Goal: Task Accomplishment & Management: Complete application form

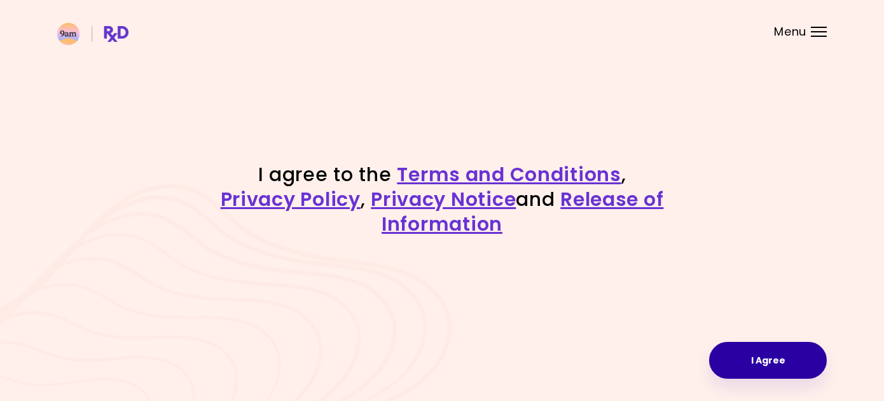
click at [766, 359] on button "I Agree" at bounding box center [768, 360] width 118 height 37
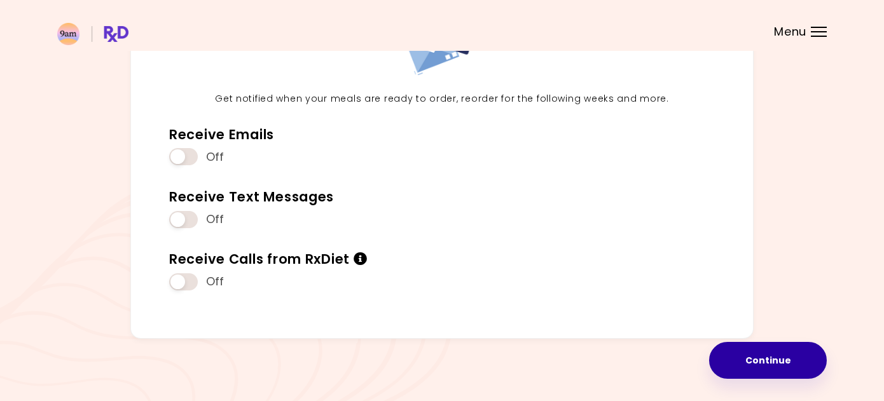
scroll to position [129, 0]
click at [769, 364] on button "Continue" at bounding box center [768, 360] width 118 height 37
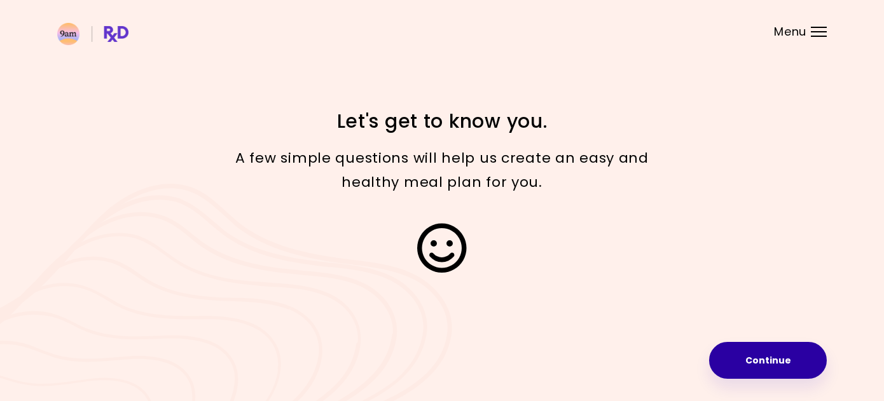
click at [782, 361] on button "Continue" at bounding box center [768, 360] width 118 height 37
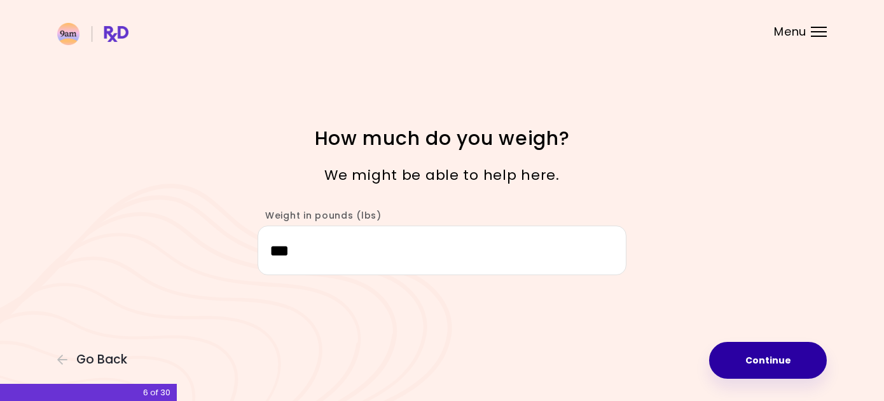
click at [770, 361] on button "Continue" at bounding box center [768, 360] width 118 height 37
select select "****"
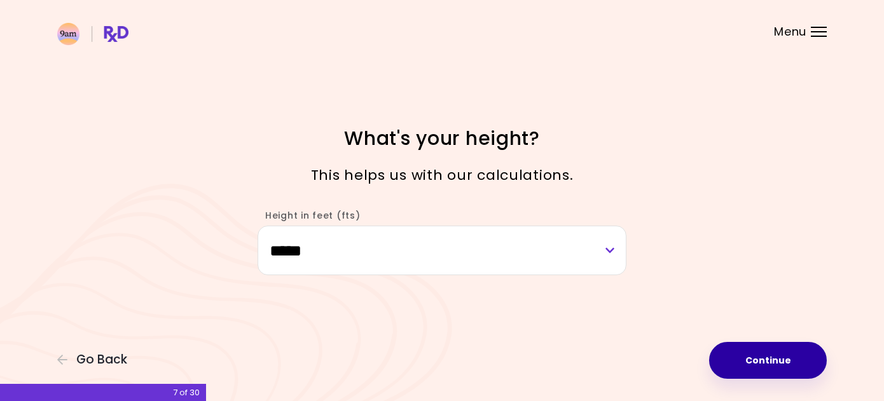
click at [770, 361] on button "Continue" at bounding box center [768, 360] width 118 height 37
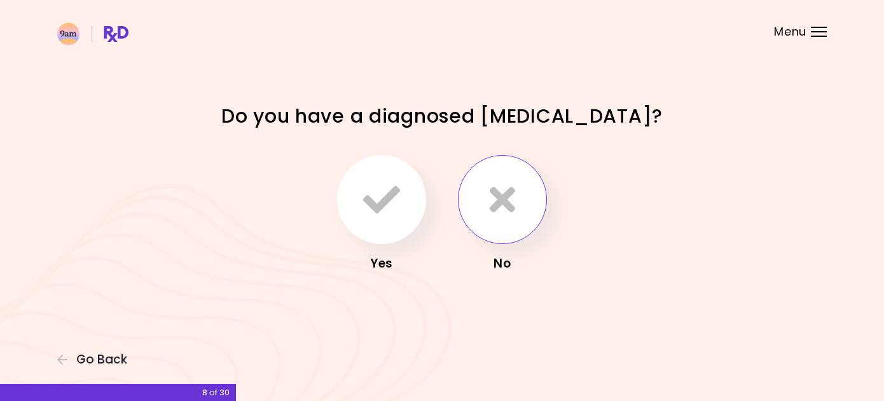
click at [508, 207] on icon "button" at bounding box center [502, 199] width 25 height 37
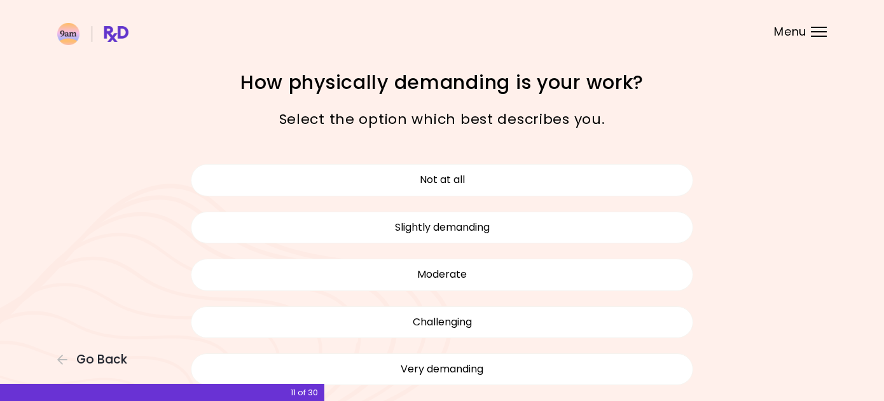
scroll to position [3, 0]
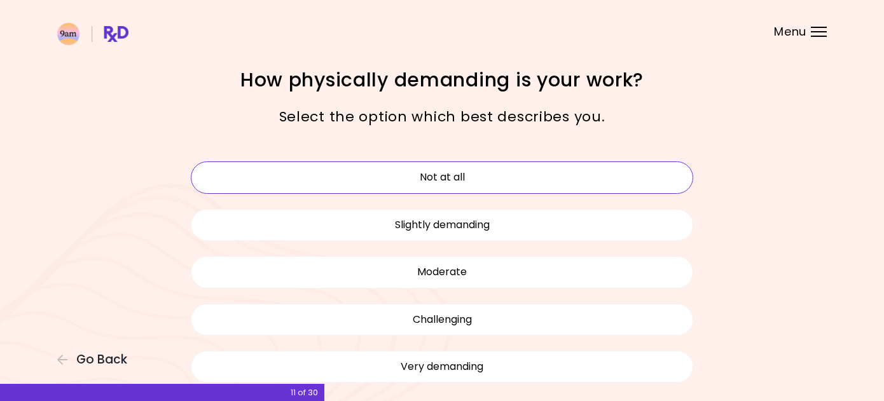
click at [445, 177] on button "Not at all" at bounding box center [442, 178] width 503 height 32
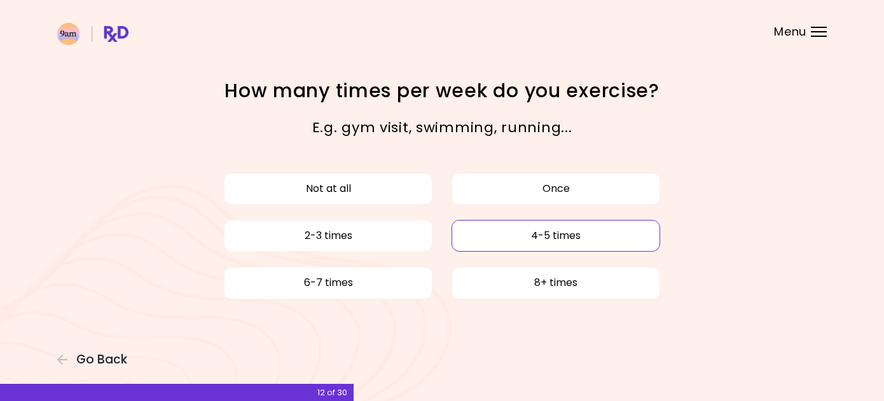
click at [525, 232] on button "4-5 times" at bounding box center [556, 236] width 209 height 32
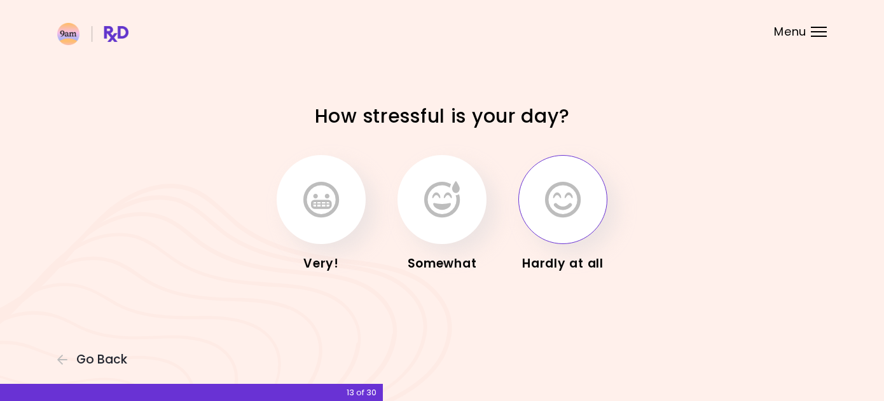
click at [562, 223] on button "button" at bounding box center [563, 199] width 89 height 89
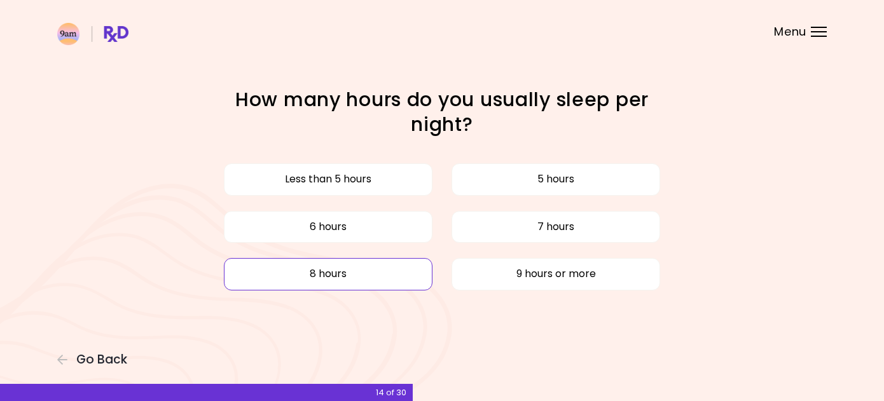
click at [366, 271] on button "8 hours" at bounding box center [328, 274] width 209 height 32
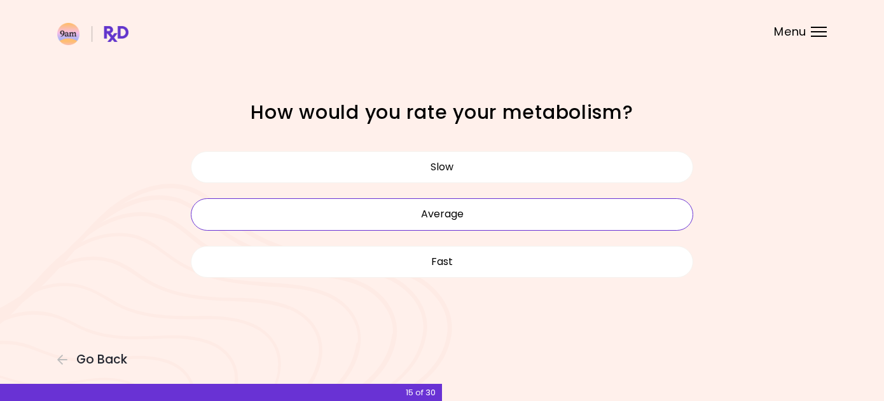
click at [411, 213] on button "Average" at bounding box center [442, 215] width 503 height 32
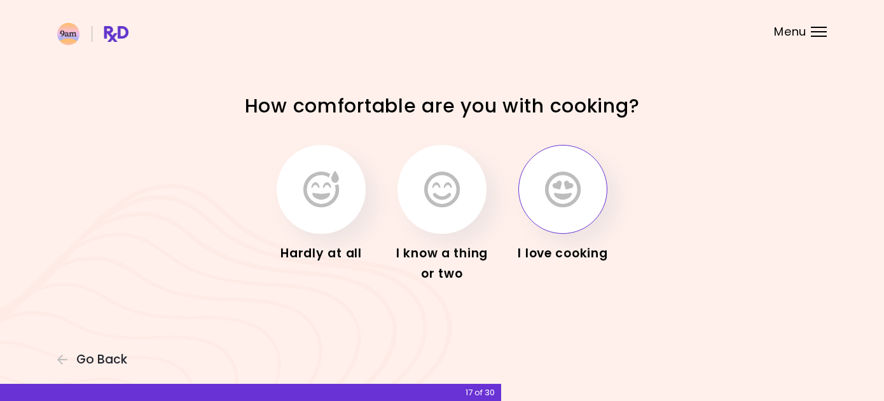
click at [560, 199] on icon "button" at bounding box center [563, 189] width 36 height 37
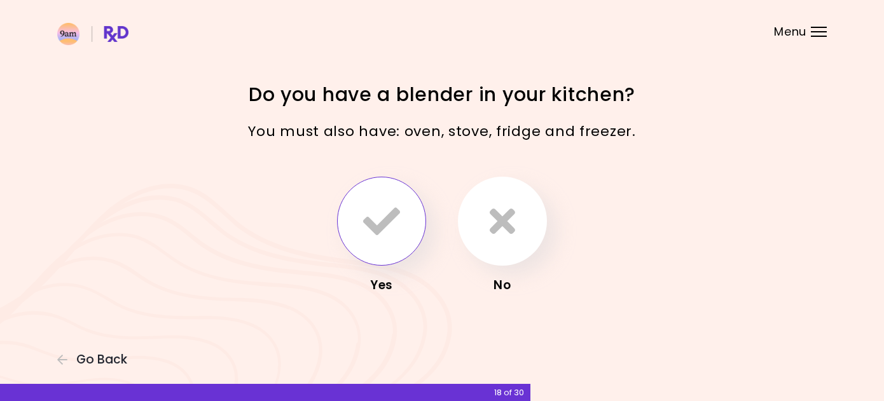
click at [392, 219] on icon "button" at bounding box center [381, 221] width 37 height 37
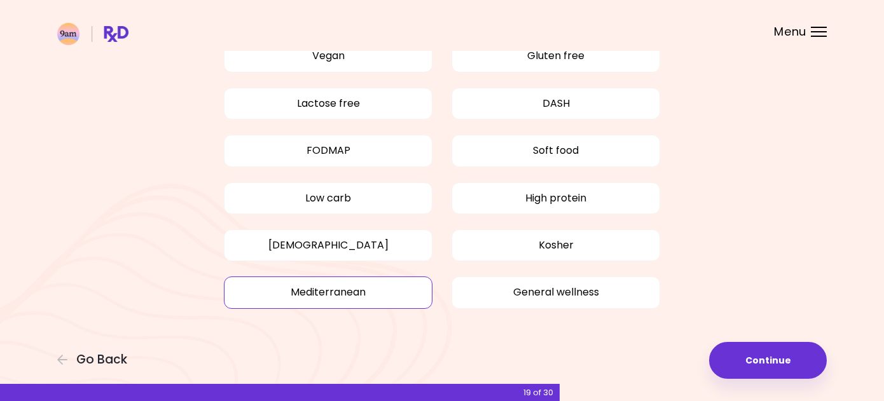
scroll to position [128, 0]
click at [352, 293] on button "Mediterranean" at bounding box center [328, 293] width 209 height 32
click at [484, 289] on button "General wellness" at bounding box center [556, 293] width 209 height 32
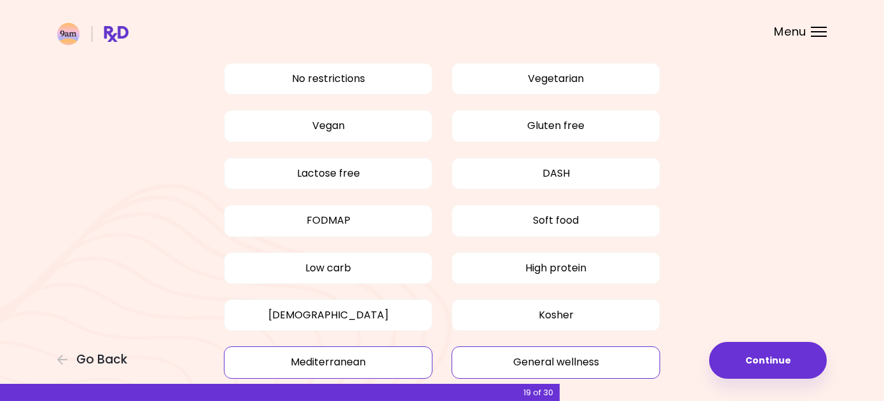
scroll to position [44, 0]
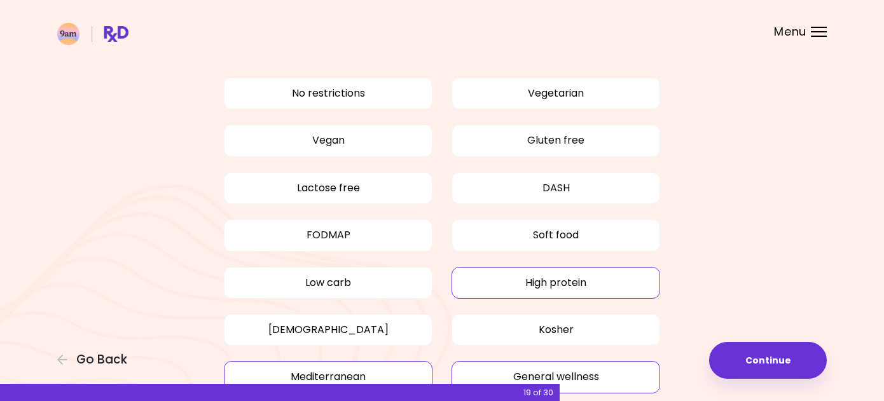
click at [478, 286] on button "High protein" at bounding box center [556, 283] width 209 height 32
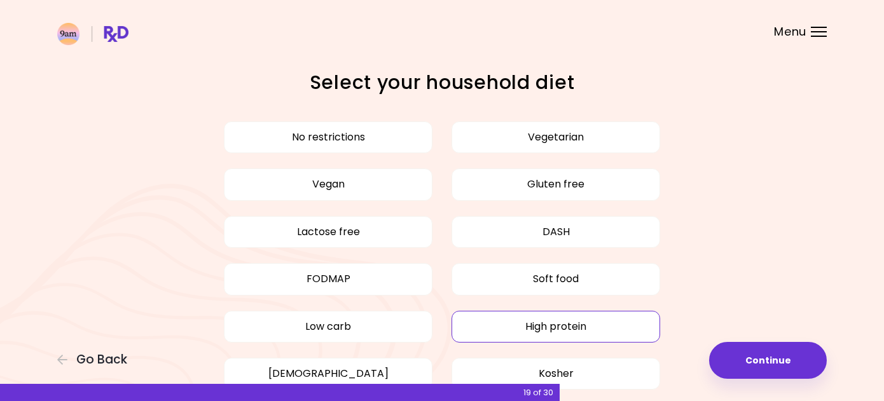
scroll to position [0, 0]
click at [383, 140] on button "No restrictions" at bounding box center [328, 138] width 209 height 32
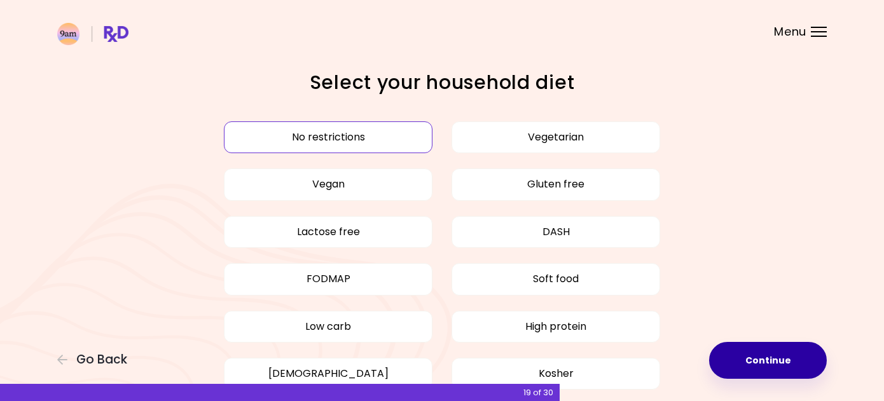
click at [773, 363] on button "Continue" at bounding box center [768, 360] width 118 height 37
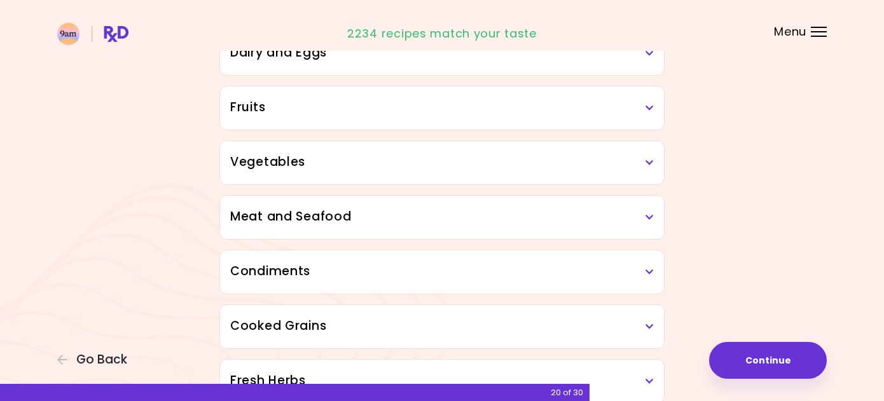
scroll to position [211, 0]
click at [648, 216] on icon at bounding box center [650, 217] width 8 height 9
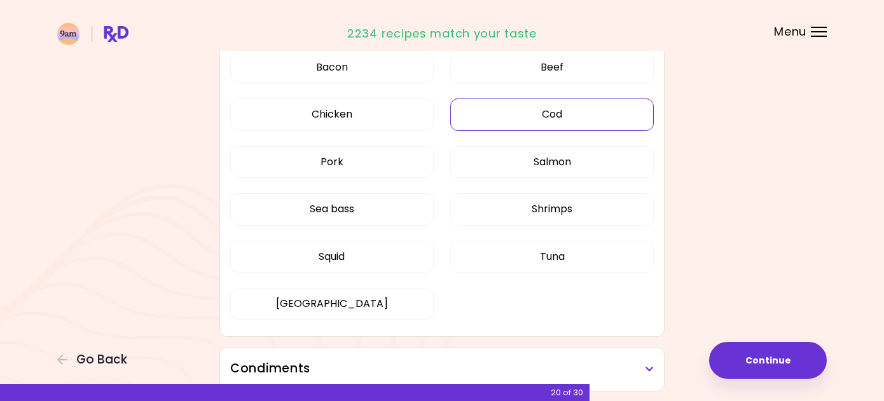
scroll to position [407, 0]
click at [705, 192] on div "Dried Herbs and Spices Adobo Annatto seeds Chilli Cinnamon Cumin [PERSON_NAME] …" at bounding box center [442, 345] width 611 height 1187
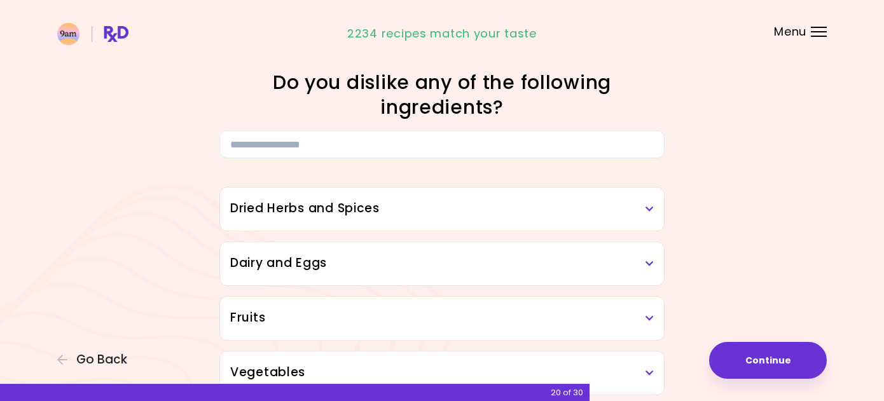
scroll to position [0, 0]
click at [106, 358] on span "Go Back" at bounding box center [101, 360] width 51 height 14
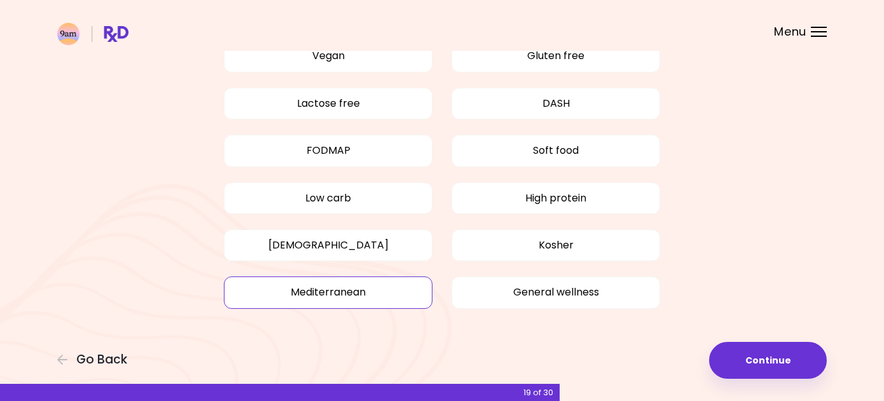
scroll to position [128, 0]
click at [367, 288] on button "Mediterranean" at bounding box center [328, 293] width 209 height 32
click at [484, 292] on button "General wellness" at bounding box center [556, 293] width 209 height 32
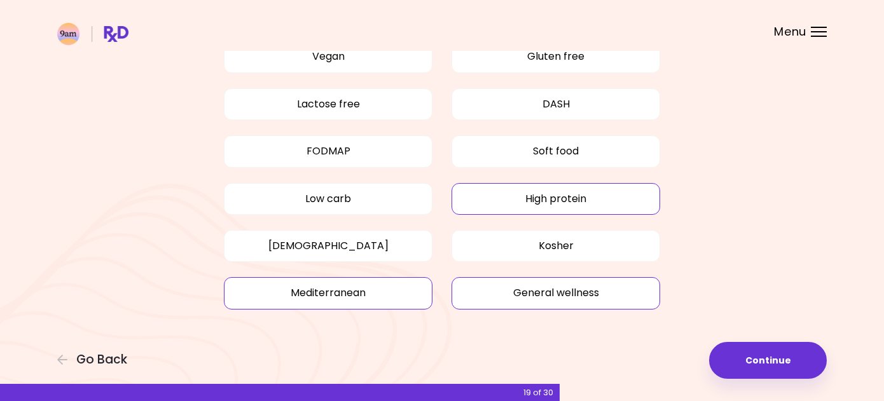
click at [491, 195] on button "High protein" at bounding box center [556, 199] width 209 height 32
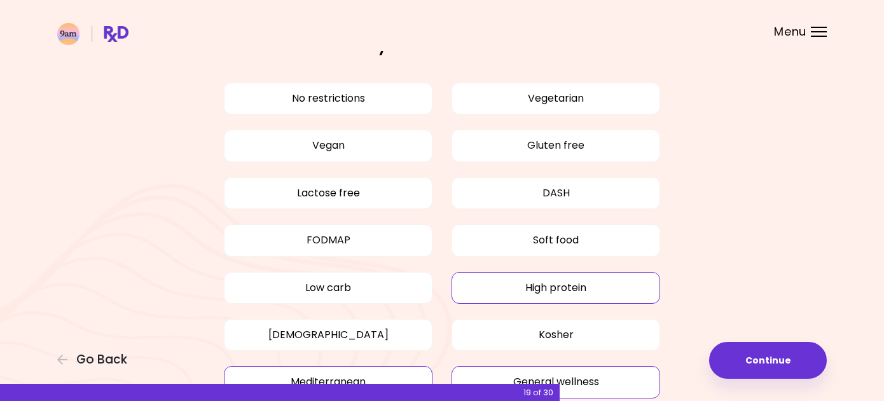
scroll to position [38, 0]
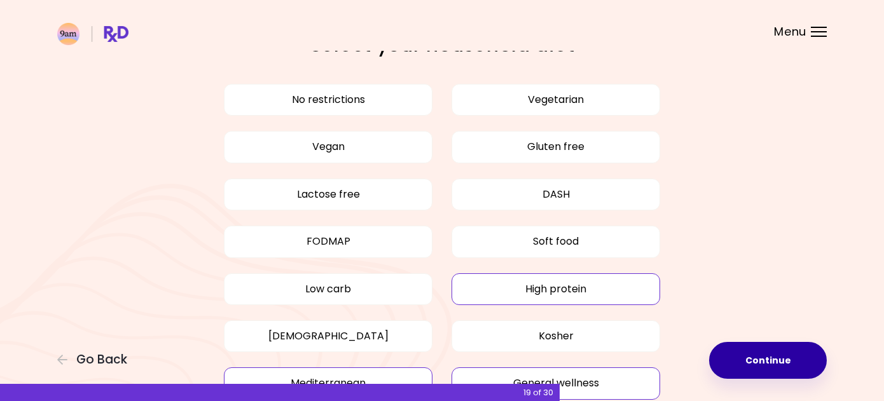
click at [769, 359] on button "Continue" at bounding box center [768, 360] width 118 height 37
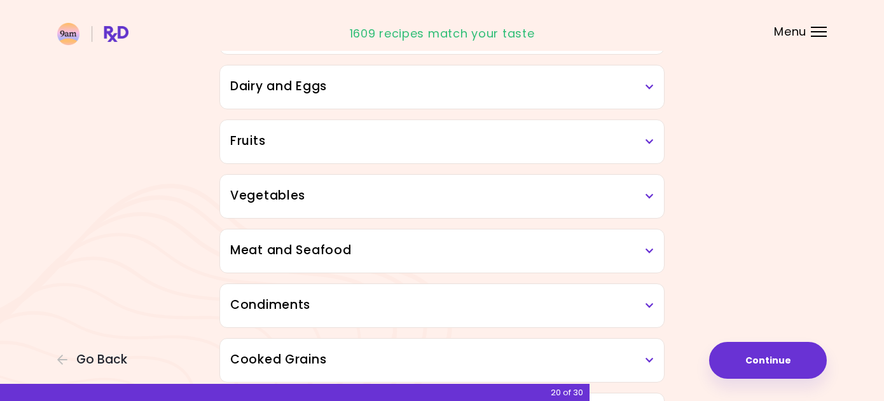
scroll to position [179, 0]
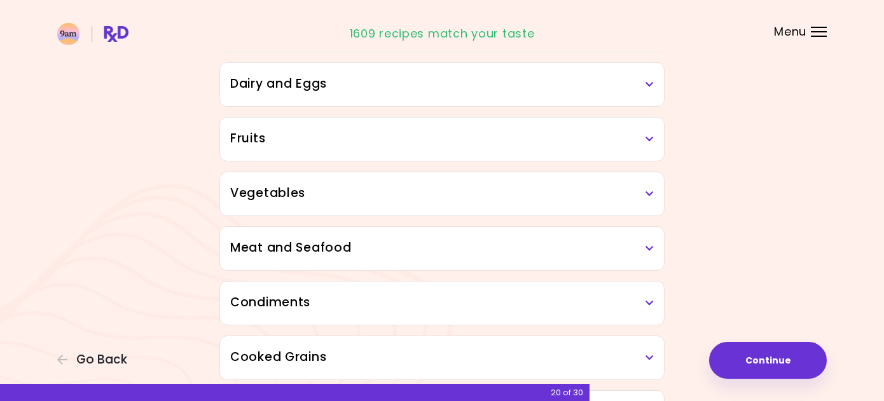
click at [648, 193] on icon at bounding box center [650, 194] width 8 height 9
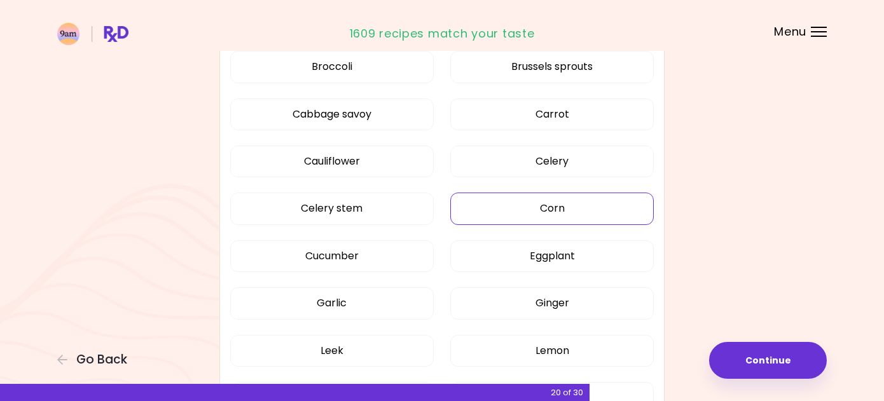
scroll to position [501, 0]
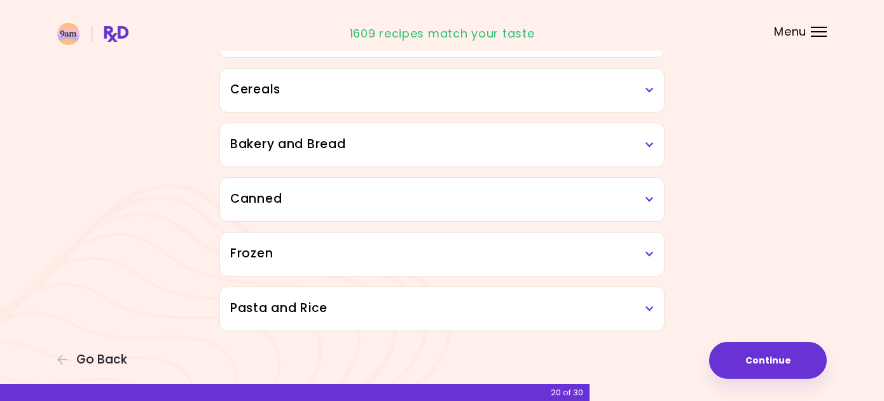
scroll to position [1484, 0]
click at [773, 356] on button "Continue" at bounding box center [768, 360] width 118 height 37
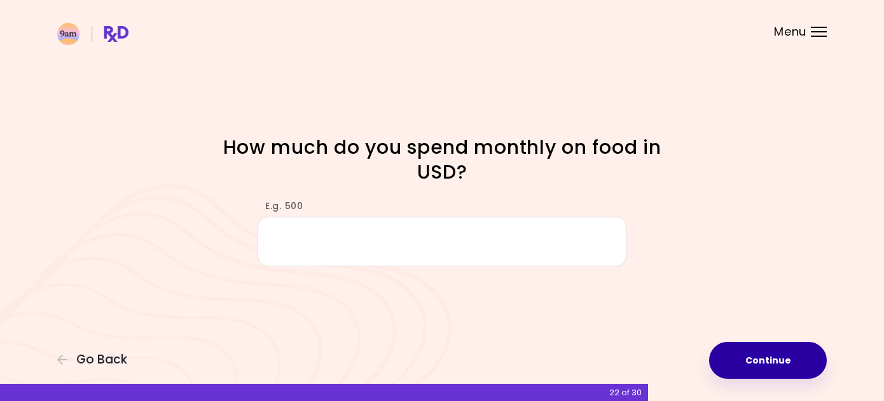
click at [784, 362] on button "Continue" at bounding box center [768, 360] width 118 height 37
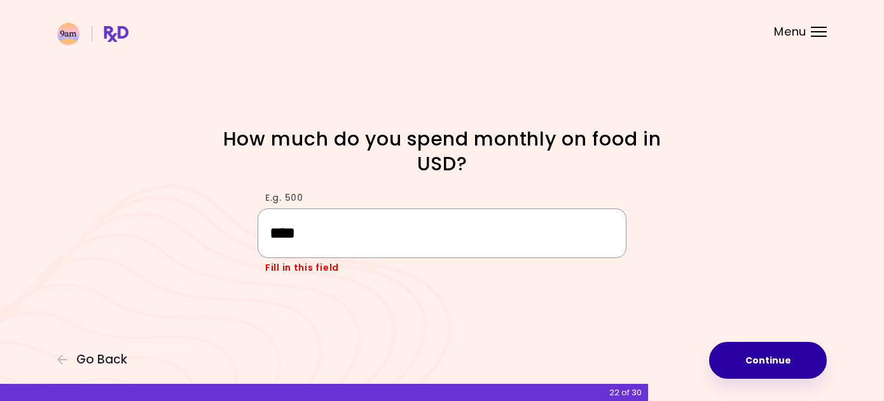
type input "****"
click at [767, 359] on button "Continue" at bounding box center [768, 360] width 118 height 37
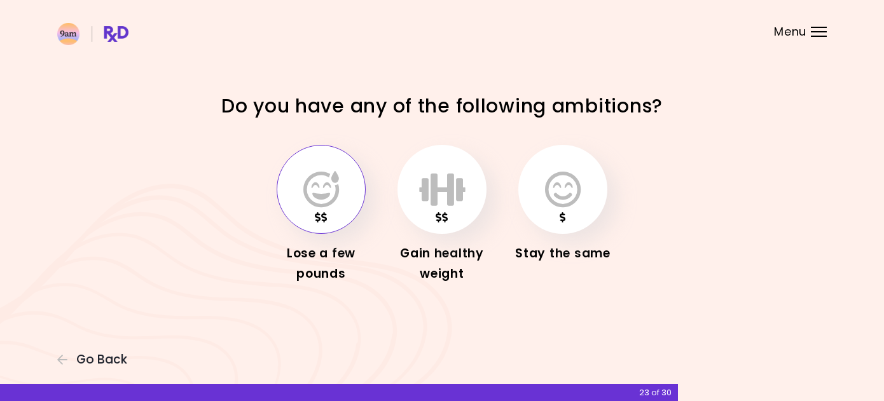
click at [338, 186] on icon "button" at bounding box center [321, 189] width 36 height 37
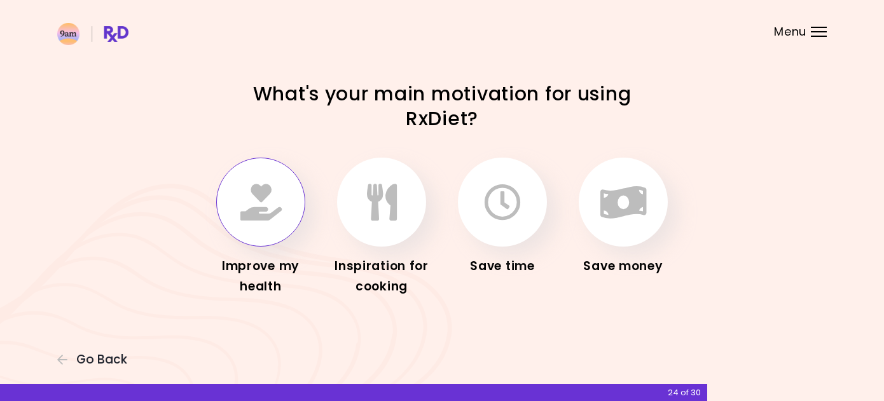
click at [274, 196] on icon "button" at bounding box center [261, 202] width 41 height 37
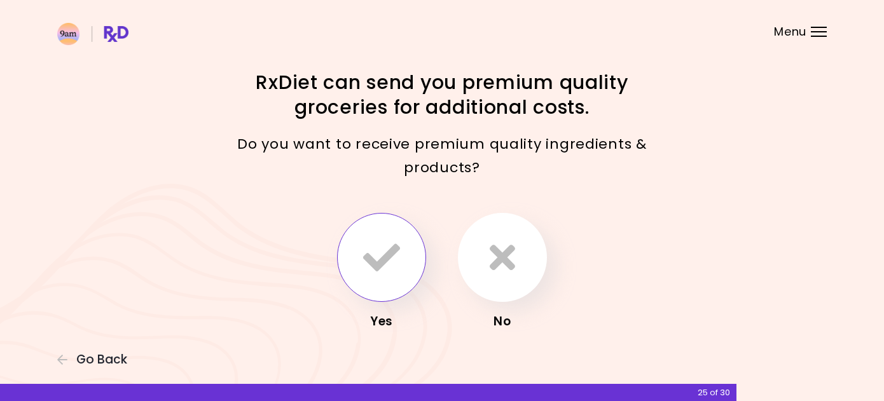
click at [394, 265] on icon "button" at bounding box center [381, 257] width 37 height 37
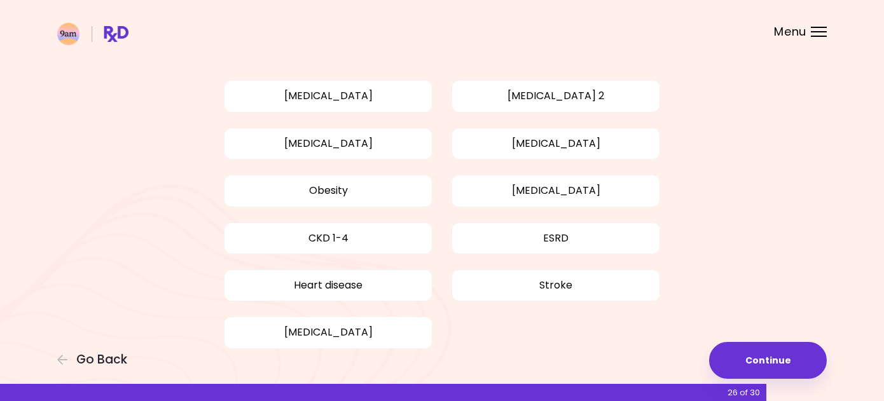
scroll to position [85, 0]
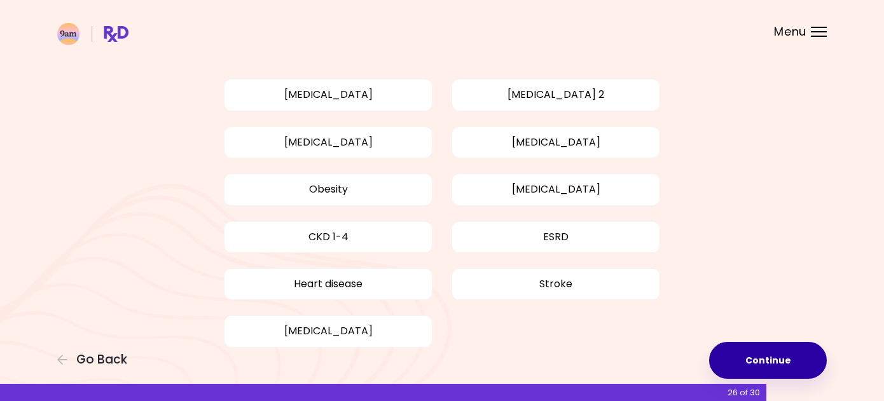
click at [767, 361] on button "Continue" at bounding box center [768, 360] width 118 height 37
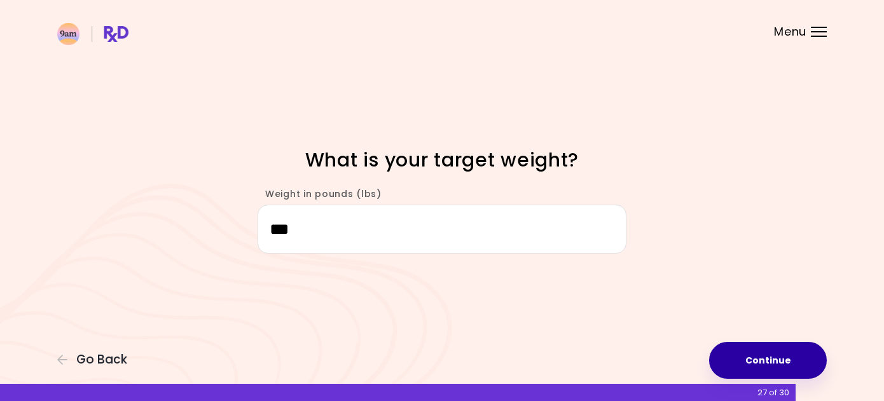
type input "***"
click at [765, 362] on button "Continue" at bounding box center [768, 360] width 118 height 37
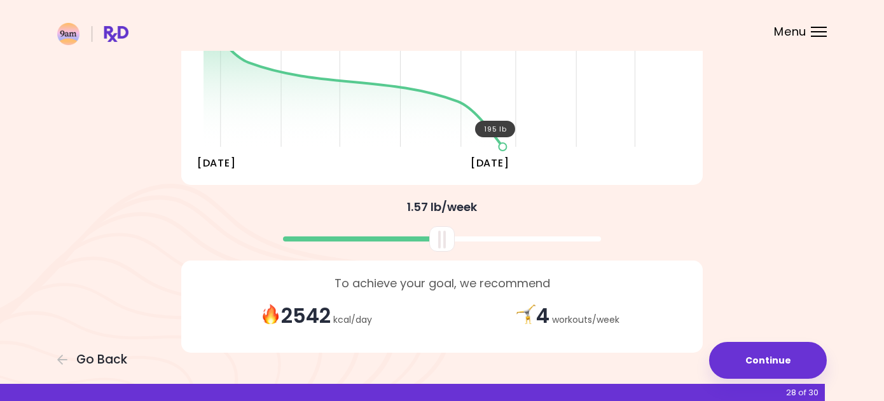
scroll to position [227, 0]
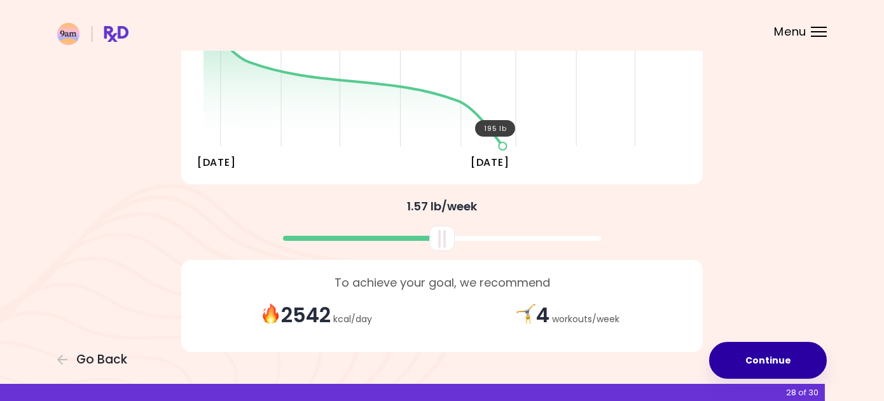
click at [776, 354] on button "Continue" at bounding box center [768, 360] width 118 height 37
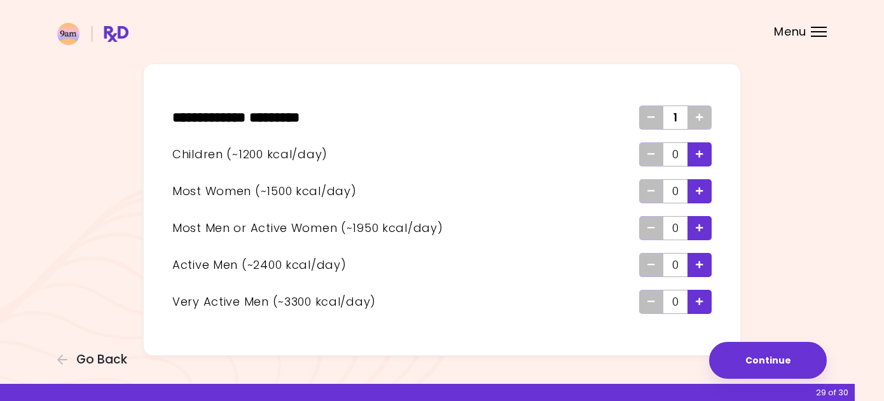
scroll to position [45, 0]
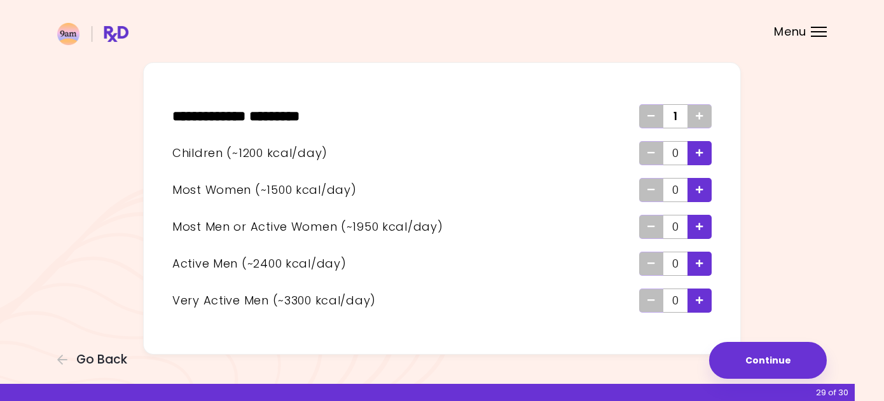
click at [703, 224] on icon "Add - Man or Active Woman" at bounding box center [700, 227] width 8 height 8
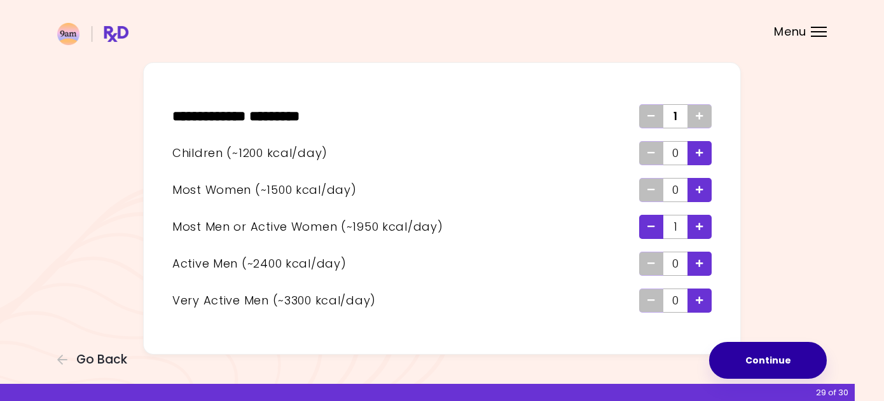
click at [769, 356] on button "Continue" at bounding box center [768, 360] width 118 height 37
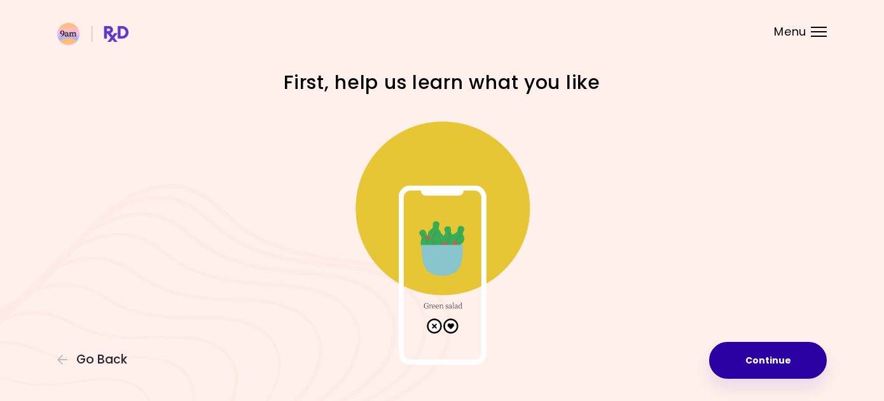
click at [769, 356] on button "Continue" at bounding box center [768, 360] width 118 height 37
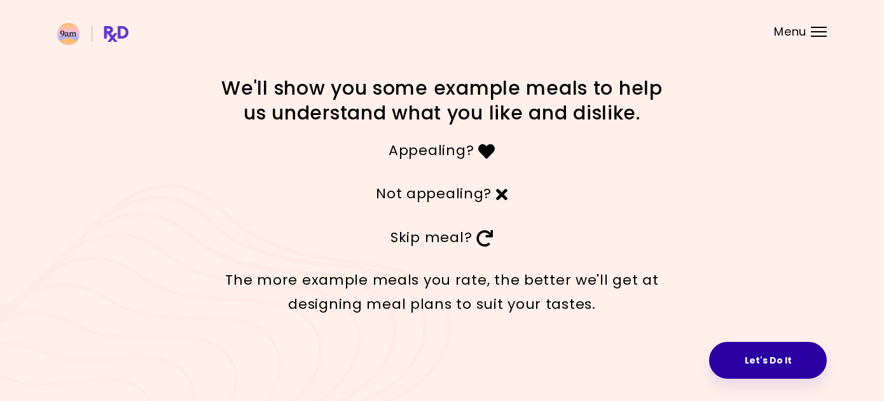
click at [766, 361] on button "Let's Do It" at bounding box center [768, 360] width 118 height 37
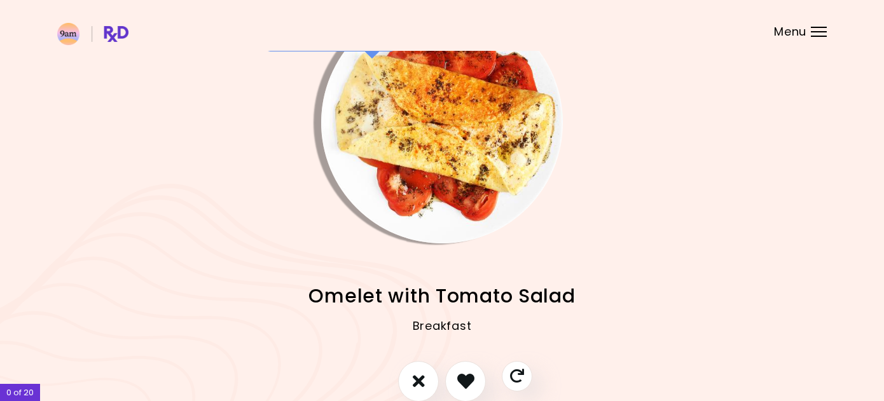
scroll to position [60, 0]
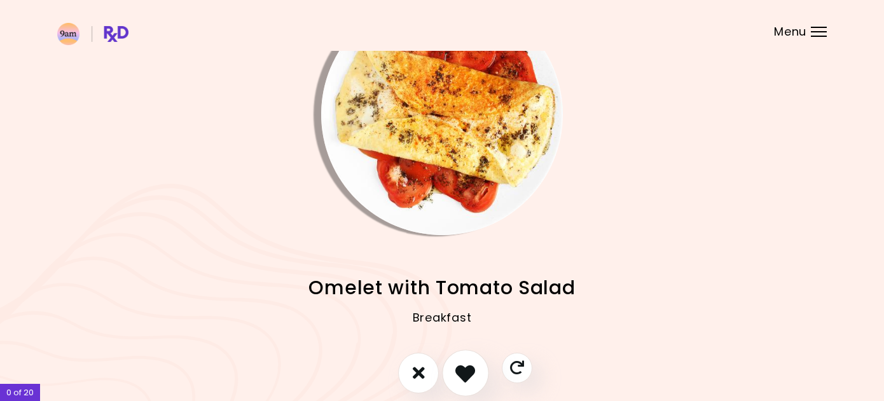
click at [468, 366] on icon "I like this recipe" at bounding box center [466, 373] width 20 height 20
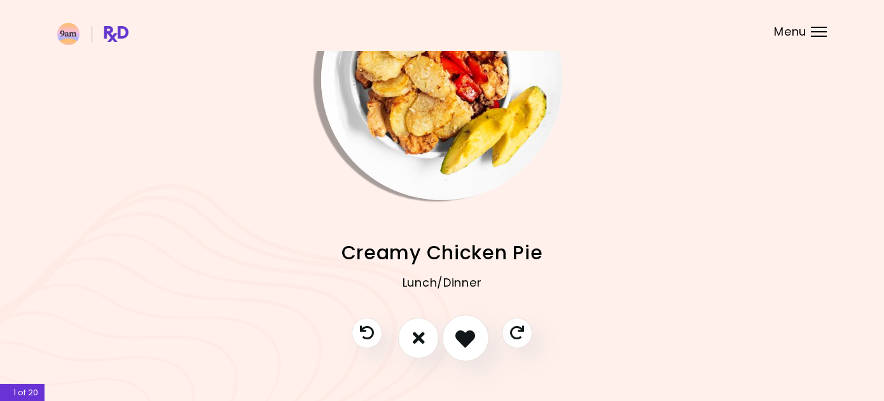
scroll to position [97, 0]
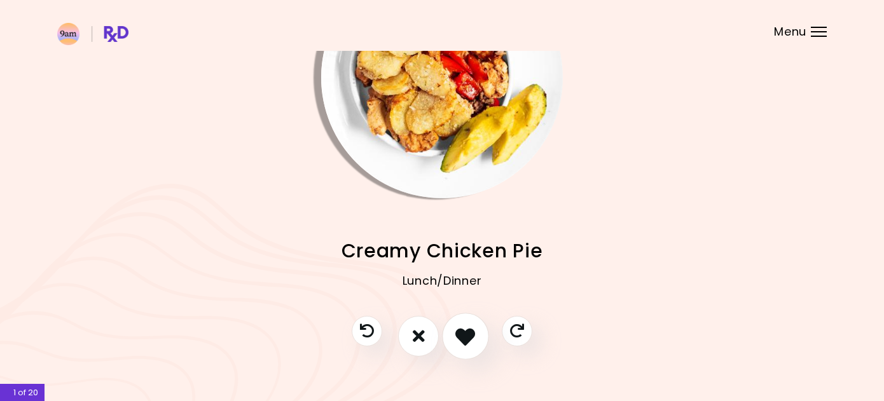
click at [464, 340] on icon "I like this recipe" at bounding box center [466, 336] width 20 height 20
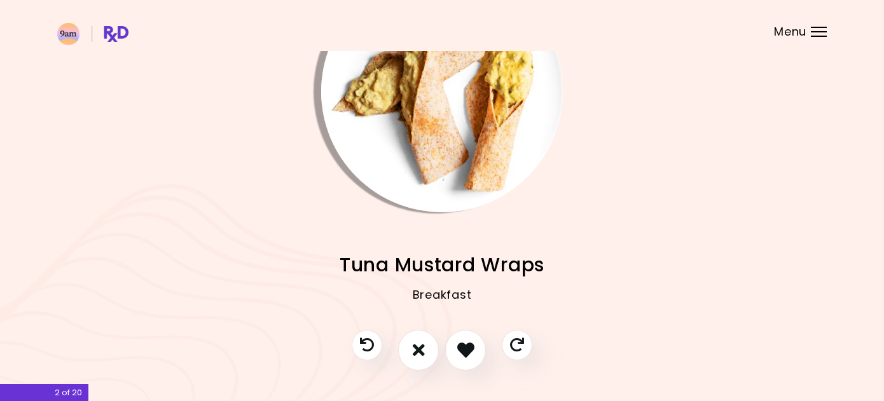
scroll to position [102, 0]
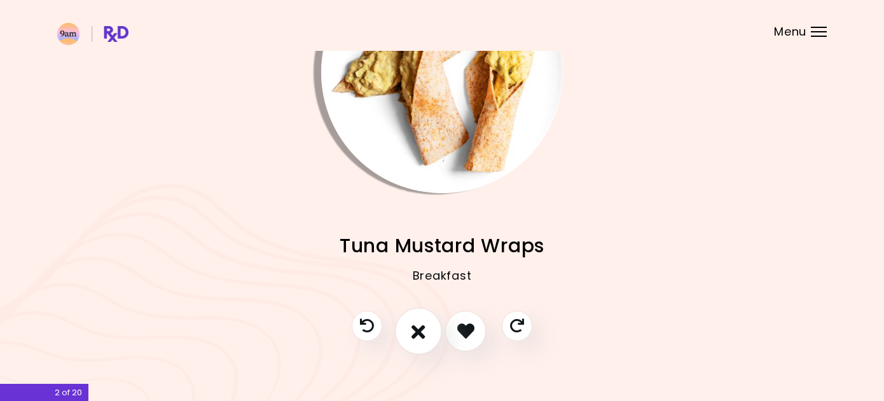
click at [421, 330] on icon "I don't like this recipe" at bounding box center [419, 331] width 14 height 20
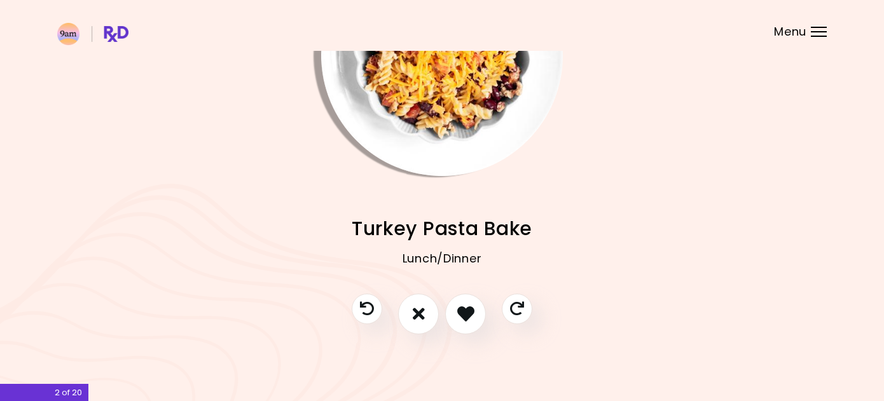
scroll to position [119, 0]
click at [416, 316] on icon "I don't like this recipe" at bounding box center [419, 315] width 14 height 20
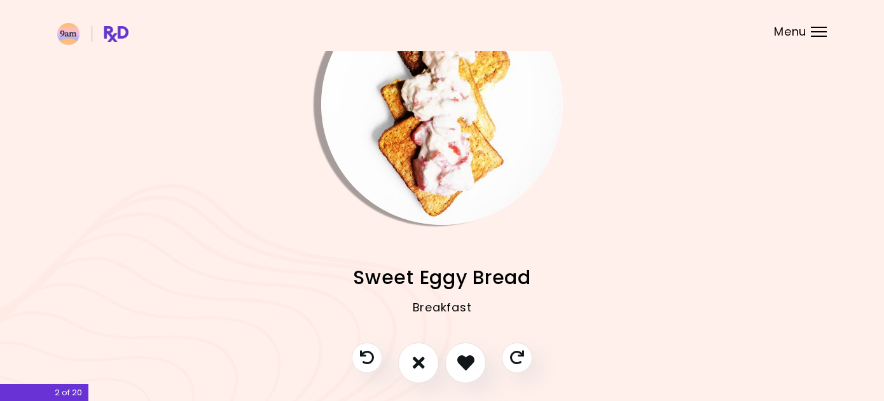
scroll to position [69, 0]
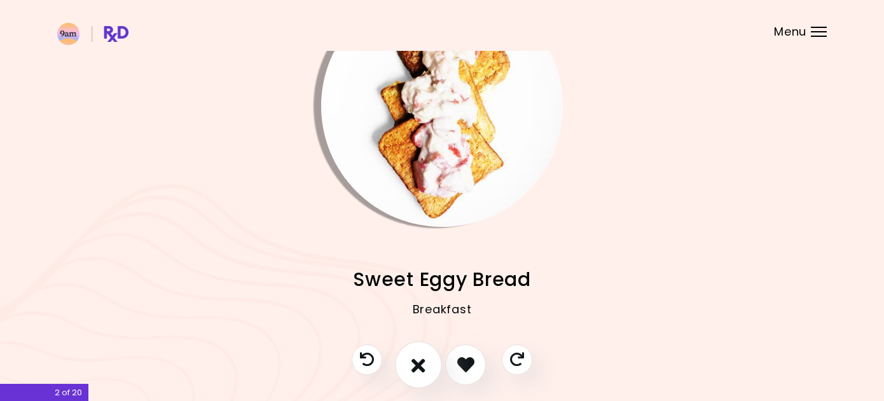
click at [418, 362] on icon "I don't like this recipe" at bounding box center [419, 365] width 14 height 20
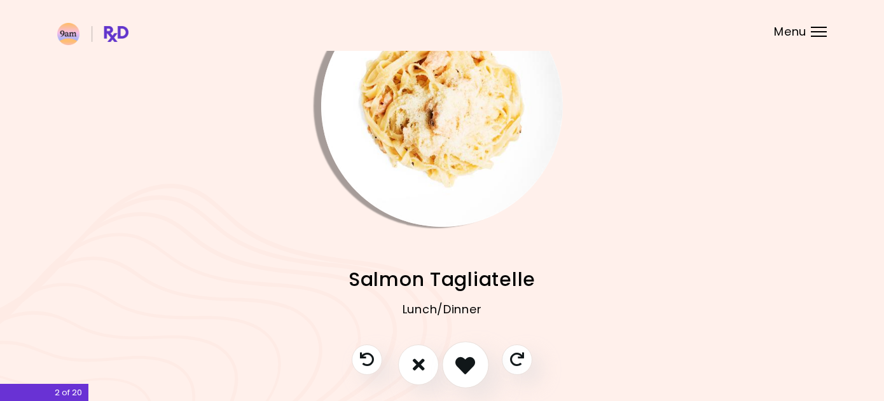
click at [475, 365] on icon "I like this recipe" at bounding box center [466, 365] width 20 height 20
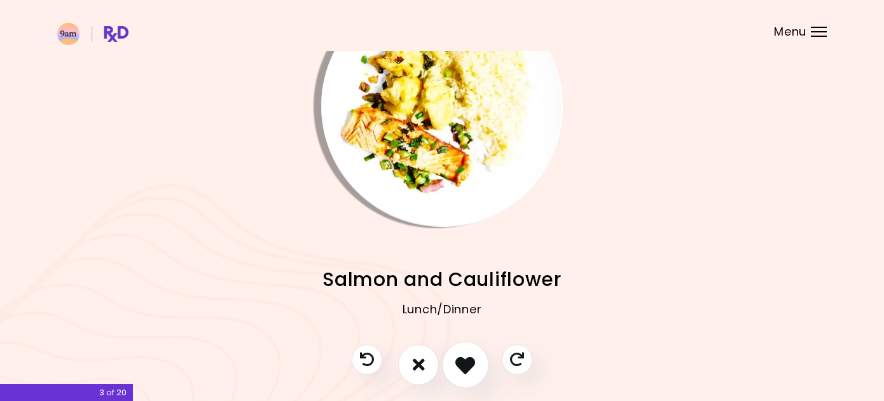
click at [475, 365] on icon "I like this recipe" at bounding box center [466, 365] width 20 height 20
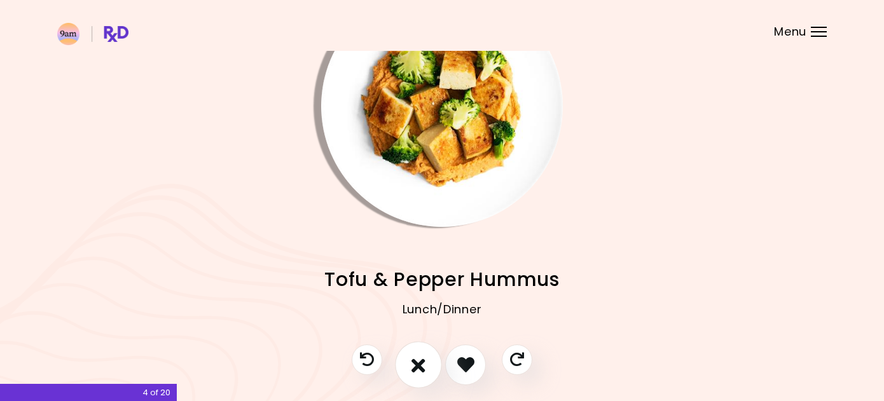
click at [422, 365] on icon "I don't like this recipe" at bounding box center [419, 365] width 14 height 20
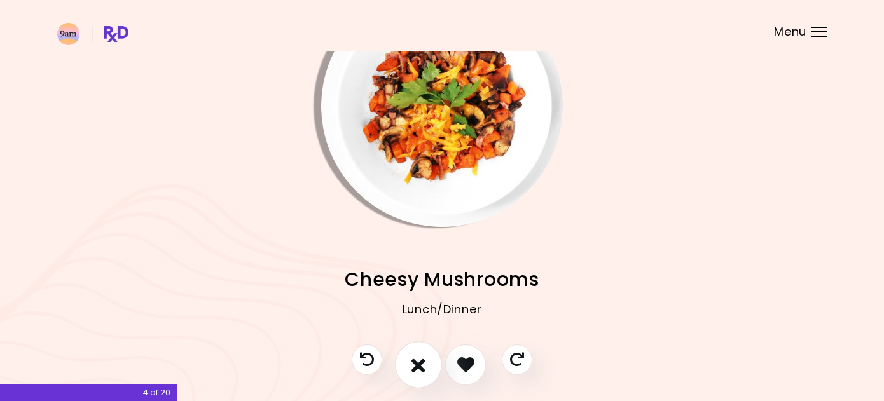
click at [422, 365] on icon "I don't like this recipe" at bounding box center [419, 365] width 14 height 20
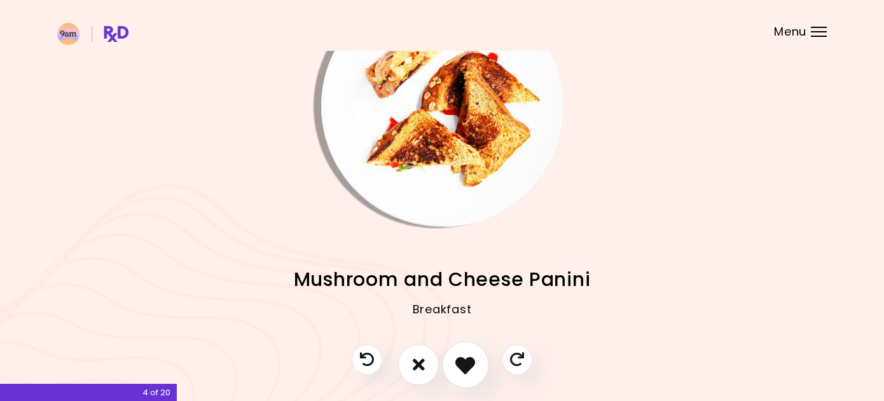
click at [464, 365] on icon "I like this recipe" at bounding box center [466, 365] width 20 height 20
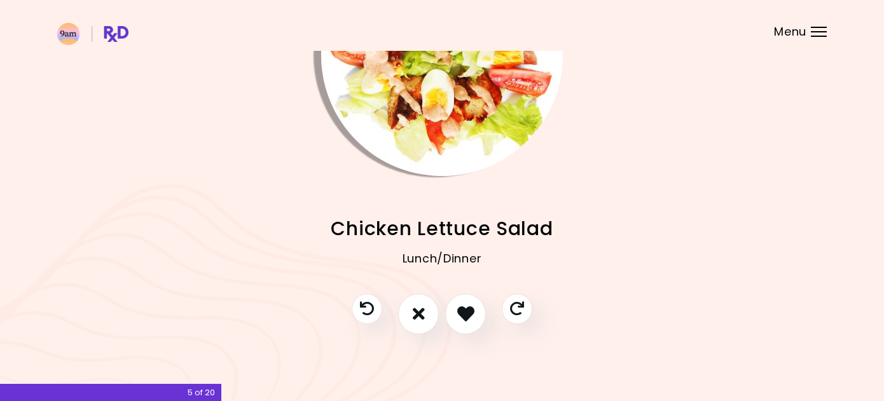
scroll to position [119, 0]
click at [471, 313] on icon "I like this recipe" at bounding box center [466, 315] width 20 height 20
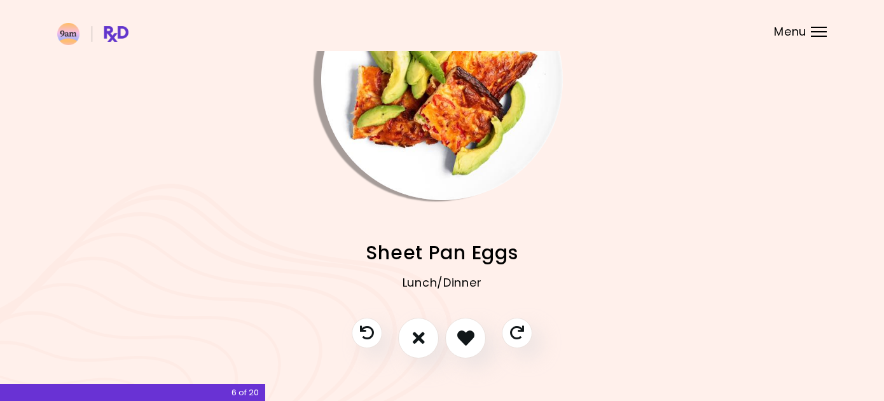
scroll to position [101, 0]
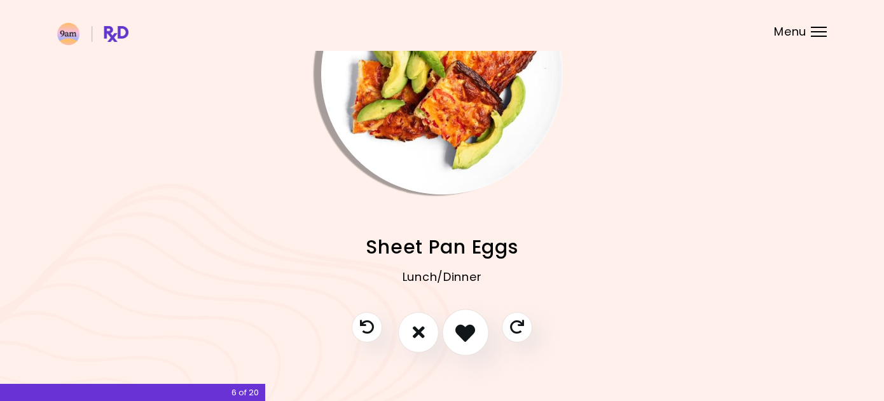
click at [469, 324] on icon "I like this recipe" at bounding box center [466, 333] width 20 height 20
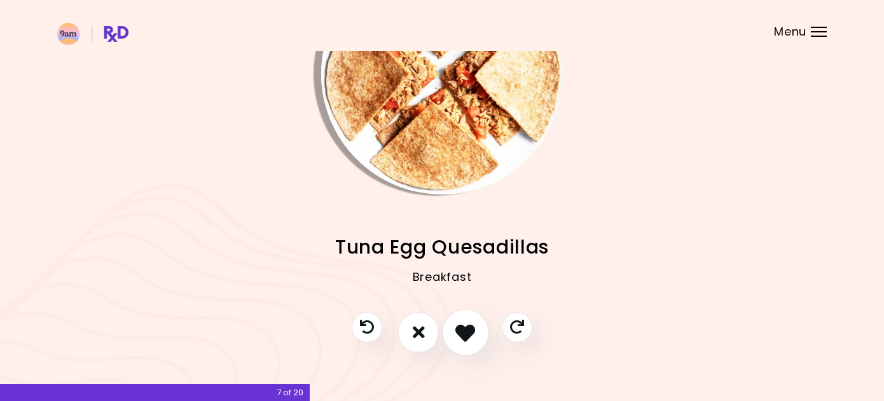
click at [463, 333] on icon "I like this recipe" at bounding box center [466, 333] width 20 height 20
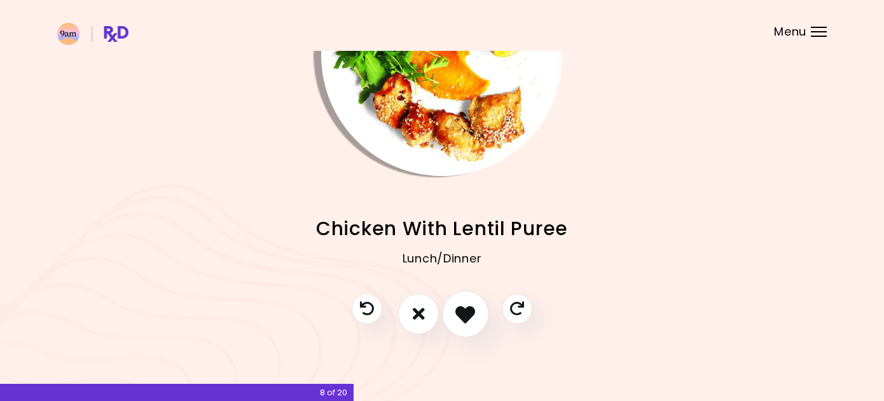
scroll to position [119, 0]
click at [467, 307] on icon "I like this recipe" at bounding box center [466, 315] width 20 height 20
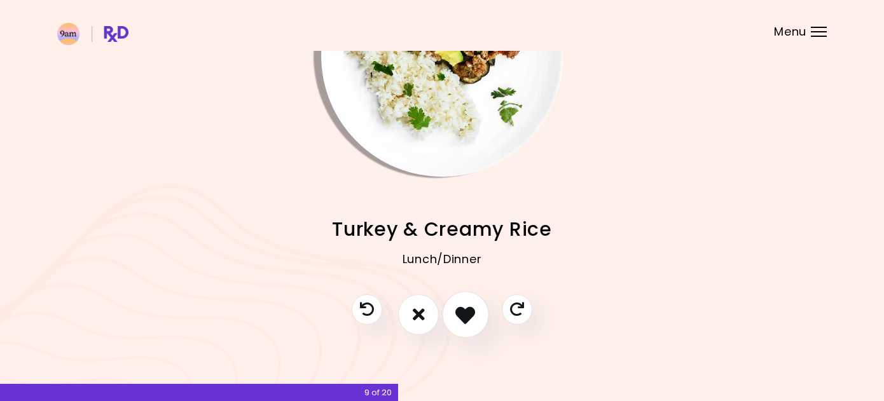
click at [468, 315] on icon "I like this recipe" at bounding box center [466, 315] width 20 height 20
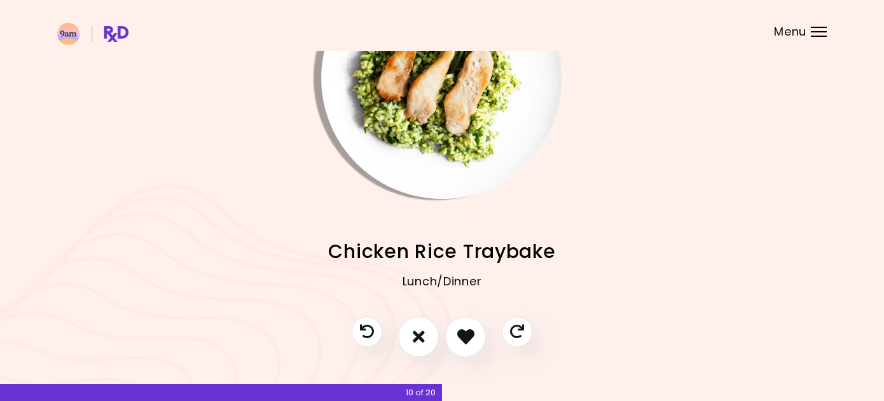
scroll to position [111, 0]
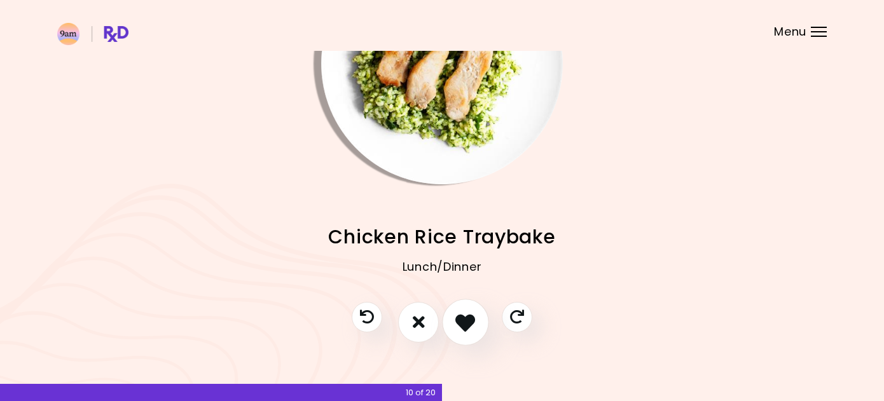
click at [469, 322] on icon "I like this recipe" at bounding box center [466, 322] width 20 height 20
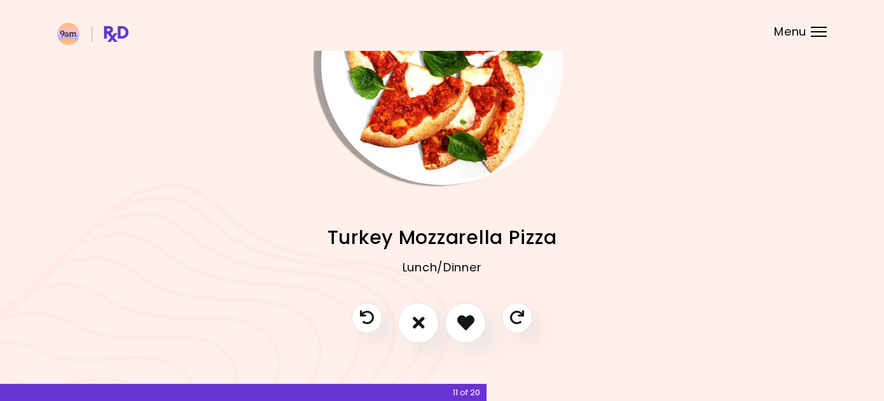
scroll to position [116, 0]
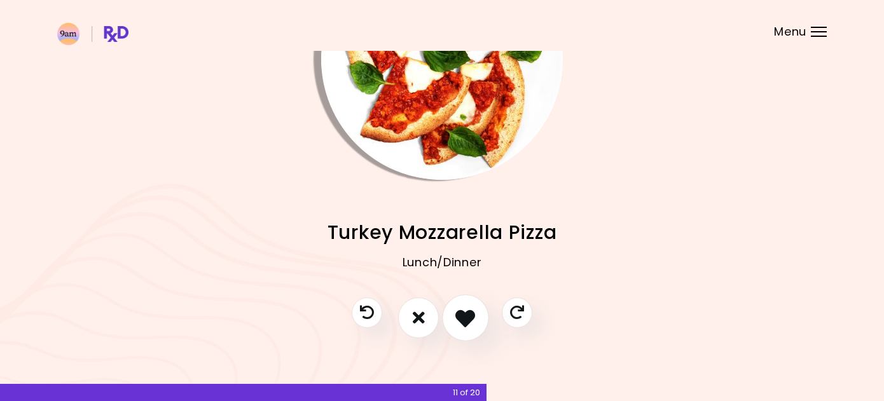
click at [468, 318] on icon "I like this recipe" at bounding box center [466, 318] width 20 height 20
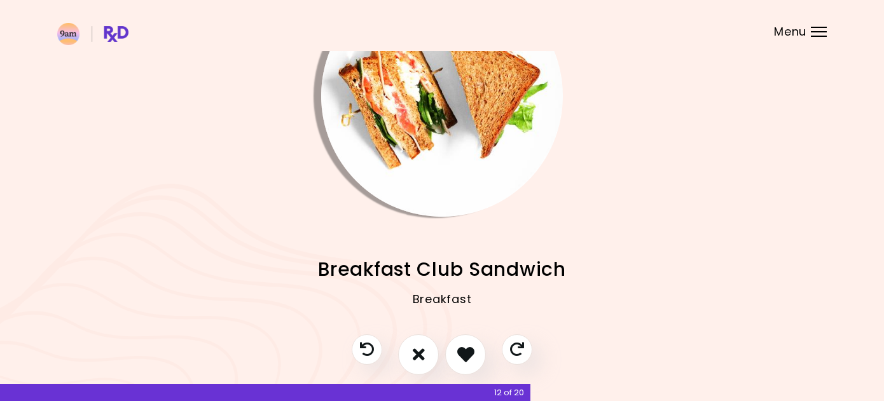
scroll to position [88, 0]
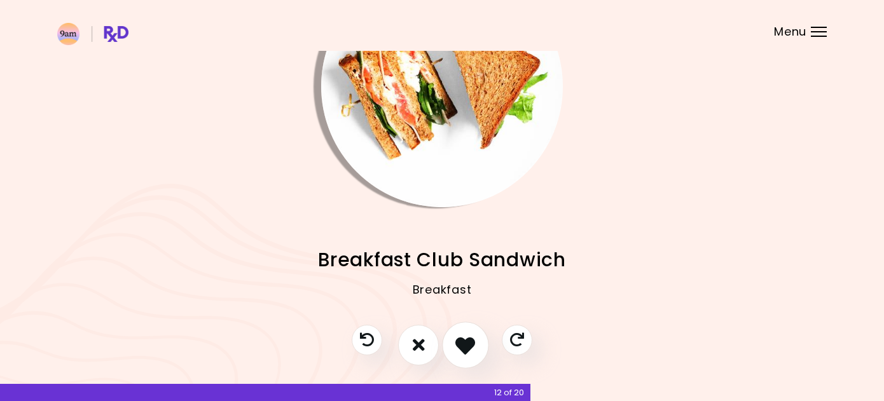
click at [475, 344] on icon "I like this recipe" at bounding box center [466, 345] width 20 height 20
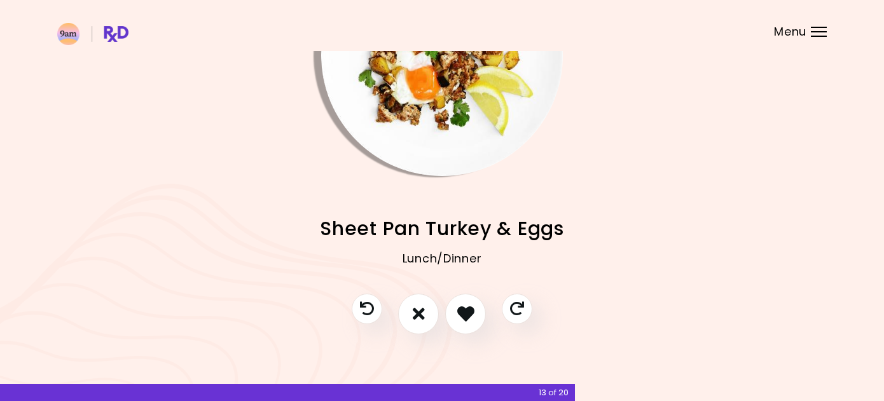
scroll to position [119, 0]
click at [470, 314] on icon "I like this recipe" at bounding box center [466, 315] width 20 height 20
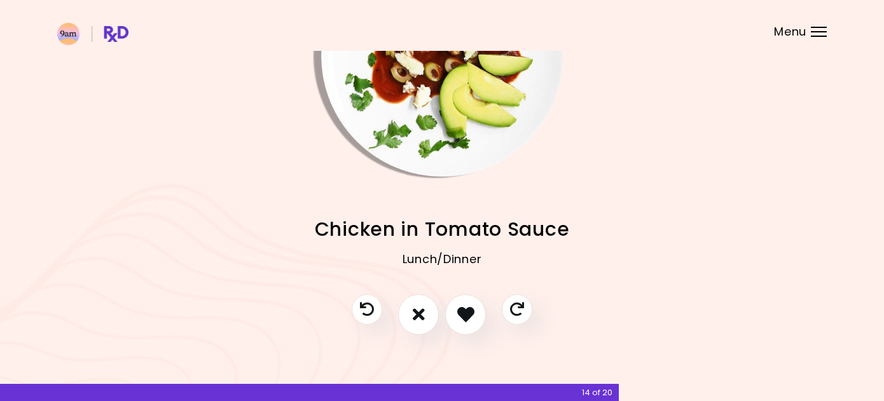
click at [470, 314] on icon "I like this recipe" at bounding box center [465, 314] width 17 height 17
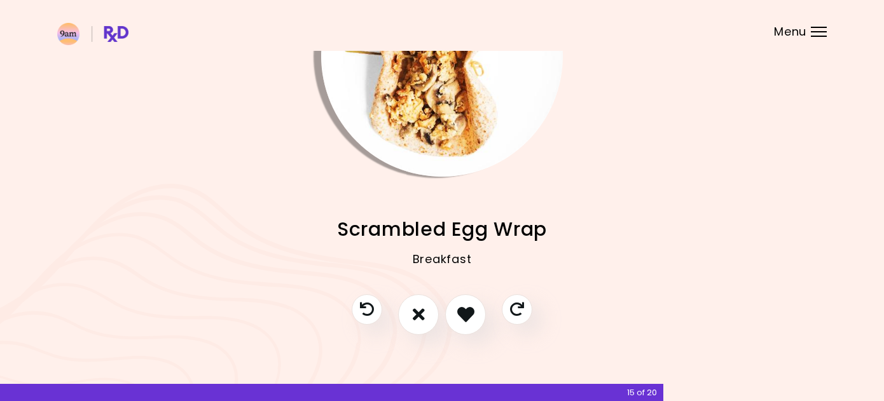
click at [470, 314] on icon "I like this recipe" at bounding box center [465, 314] width 17 height 17
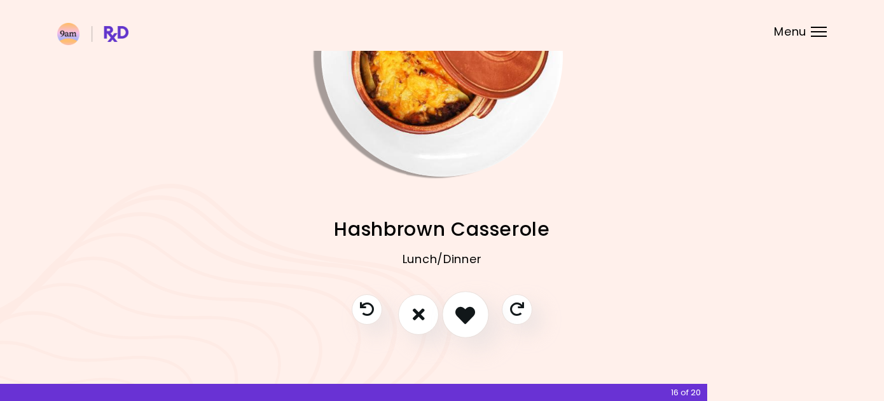
click at [469, 312] on icon "I like this recipe" at bounding box center [466, 315] width 20 height 20
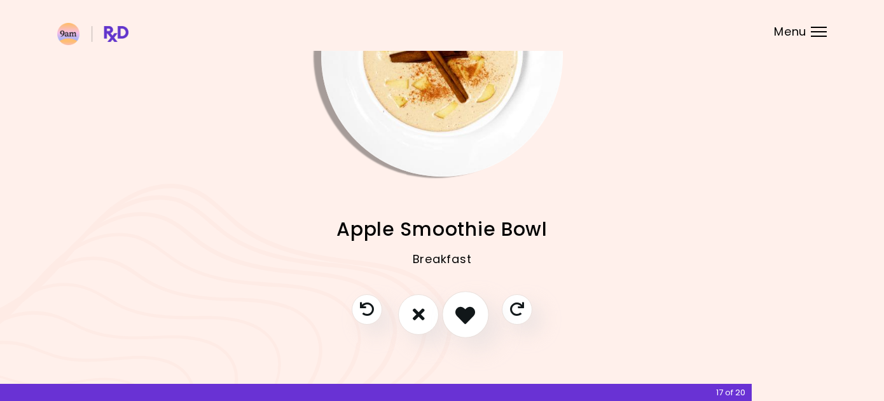
click at [469, 312] on icon "I like this recipe" at bounding box center [466, 315] width 20 height 20
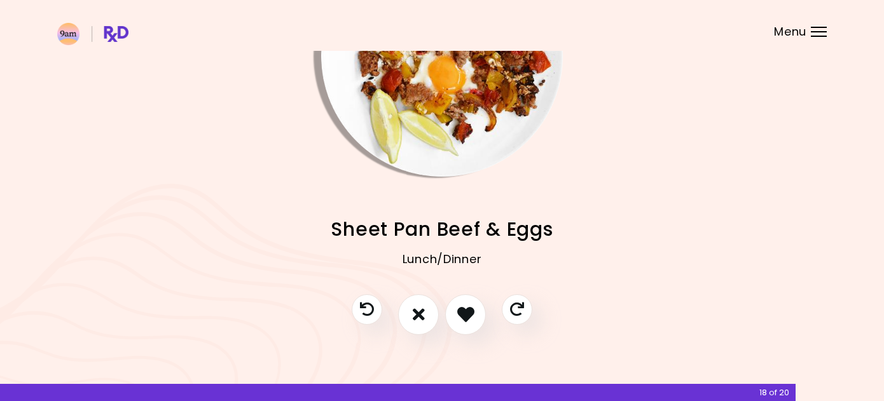
click at [469, 312] on icon "I like this recipe" at bounding box center [465, 314] width 17 height 17
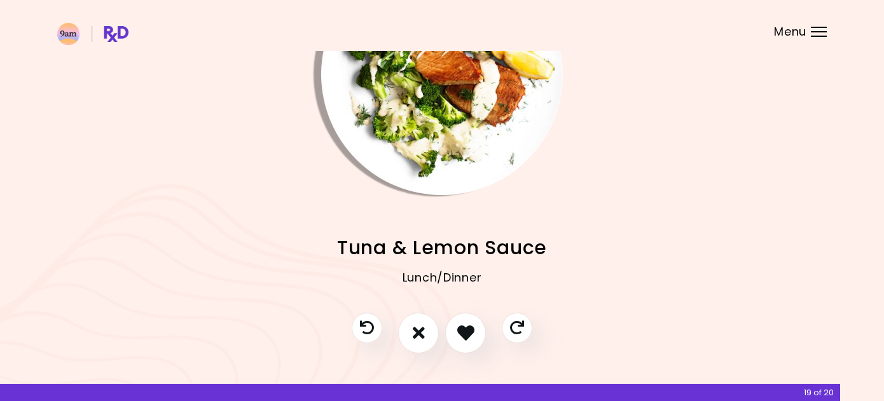
scroll to position [113, 0]
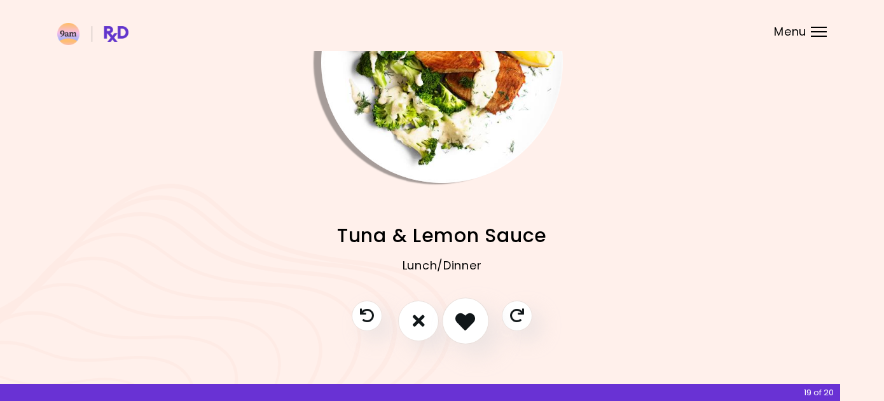
click at [469, 315] on icon "I like this recipe" at bounding box center [466, 321] width 20 height 20
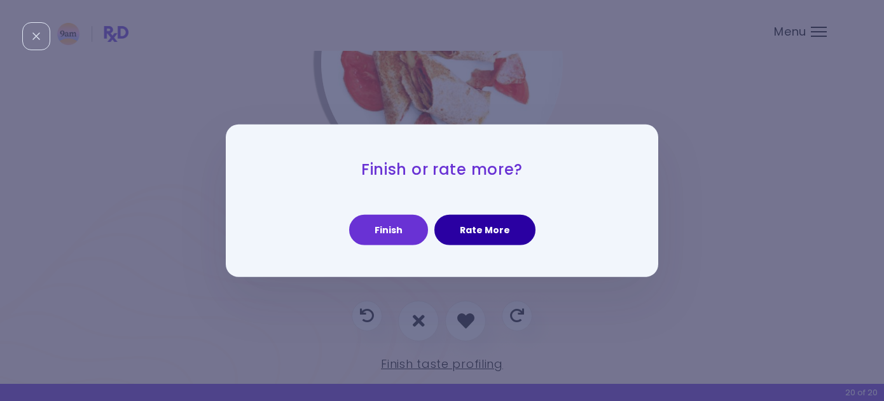
click at [494, 234] on button "Rate More" at bounding box center [485, 230] width 101 height 31
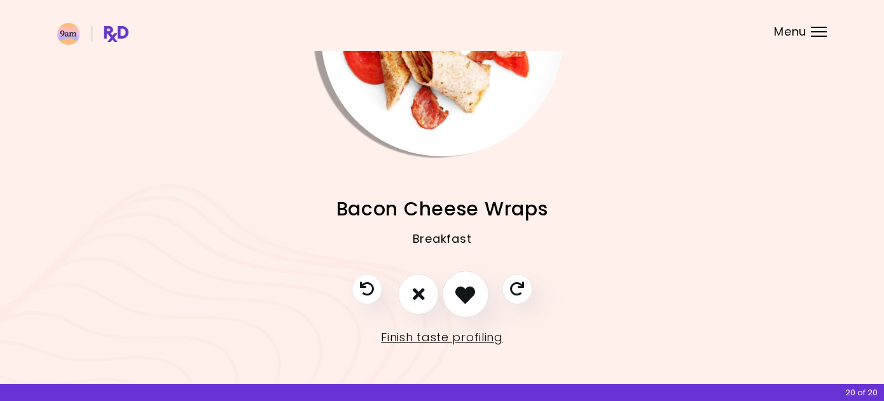
scroll to position [139, 0]
click at [469, 296] on icon "I like this recipe" at bounding box center [466, 295] width 20 height 20
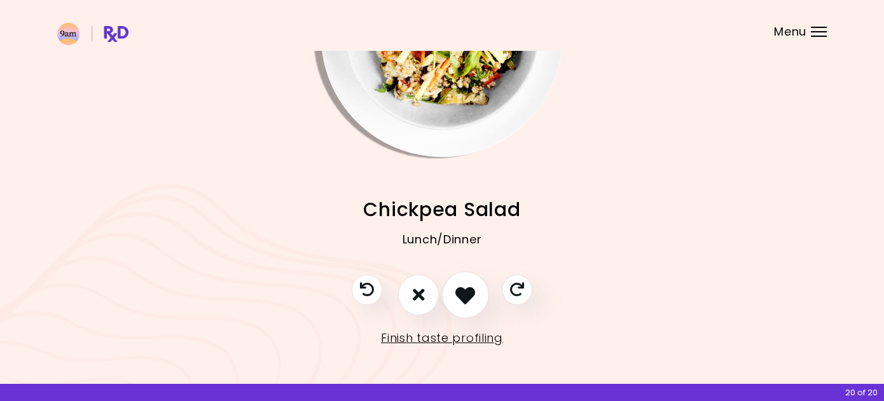
click at [473, 291] on icon "I like this recipe" at bounding box center [466, 295] width 20 height 20
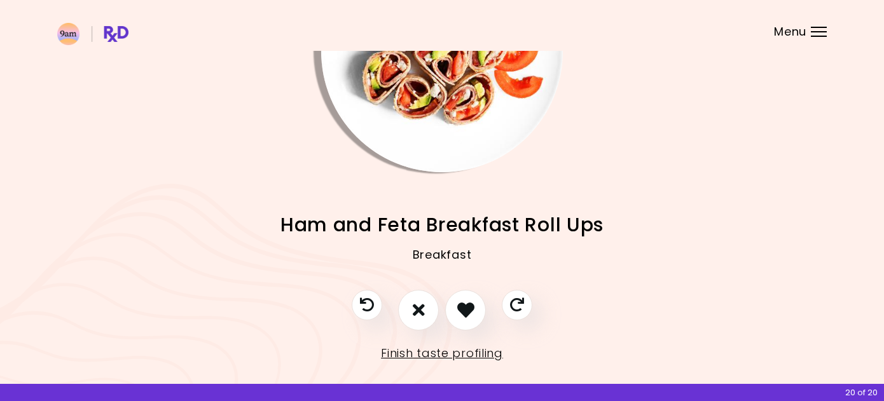
scroll to position [129, 0]
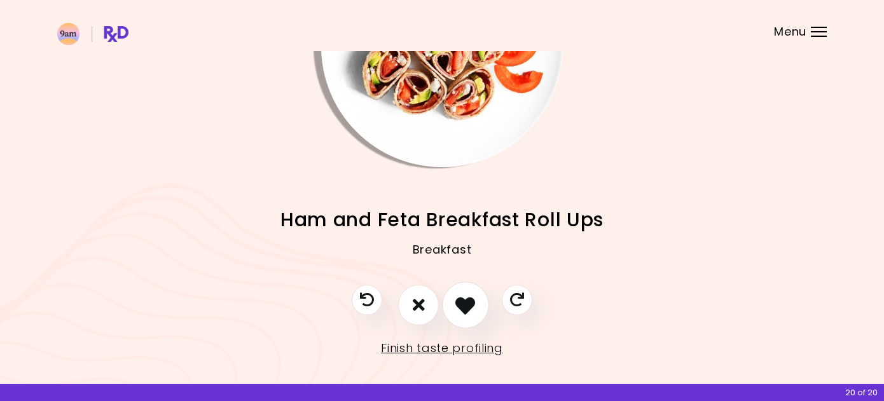
click at [466, 303] on icon "I like this recipe" at bounding box center [466, 305] width 20 height 20
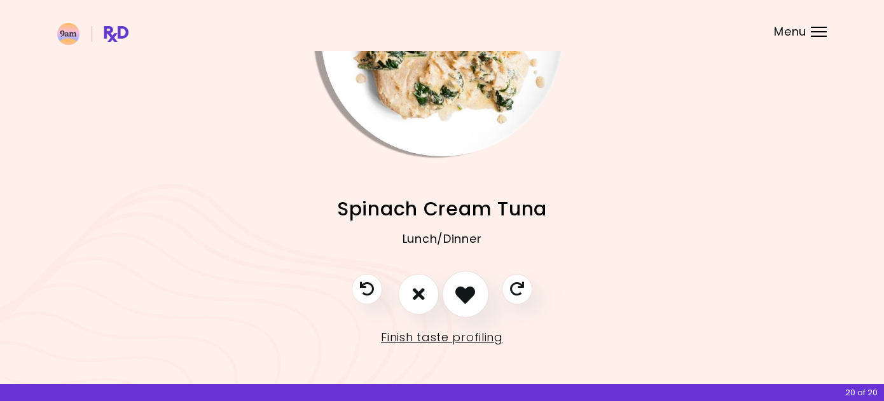
scroll to position [139, 0]
click at [467, 290] on icon "I like this recipe" at bounding box center [466, 295] width 20 height 20
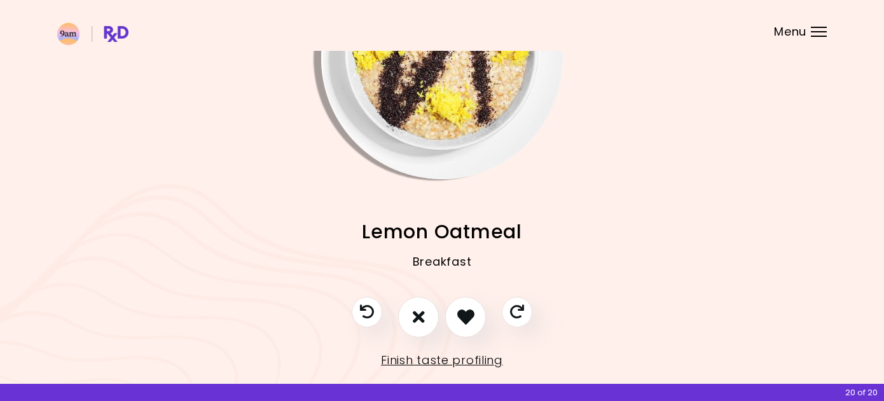
scroll to position [134, 0]
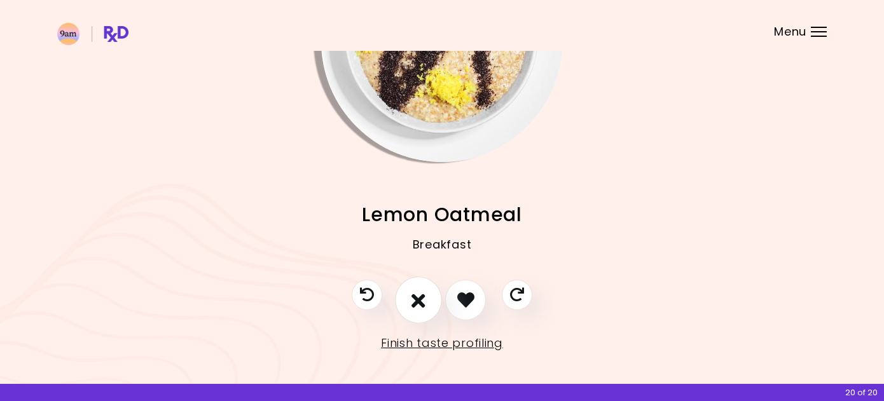
click at [412, 291] on icon "I don't like this recipe" at bounding box center [419, 300] width 14 height 20
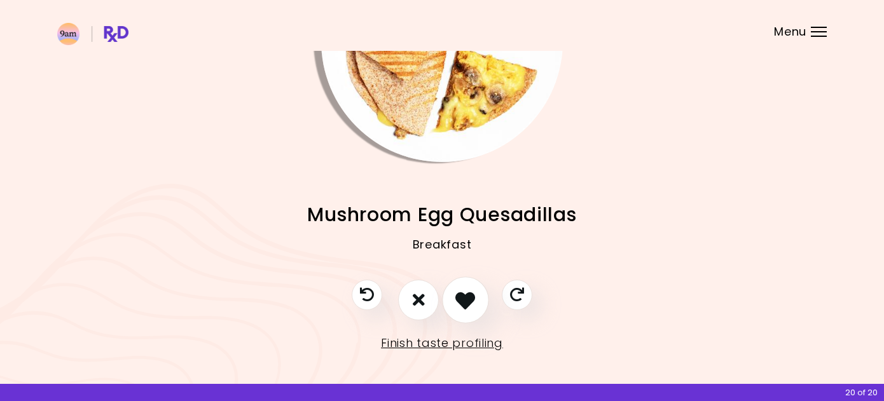
click at [466, 297] on icon "I like this recipe" at bounding box center [466, 300] width 20 height 20
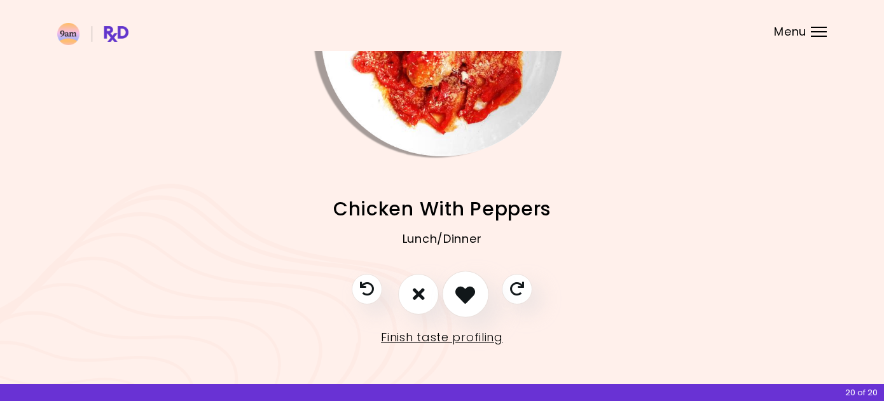
scroll to position [139, 0]
click at [466, 297] on icon "I like this recipe" at bounding box center [466, 295] width 20 height 20
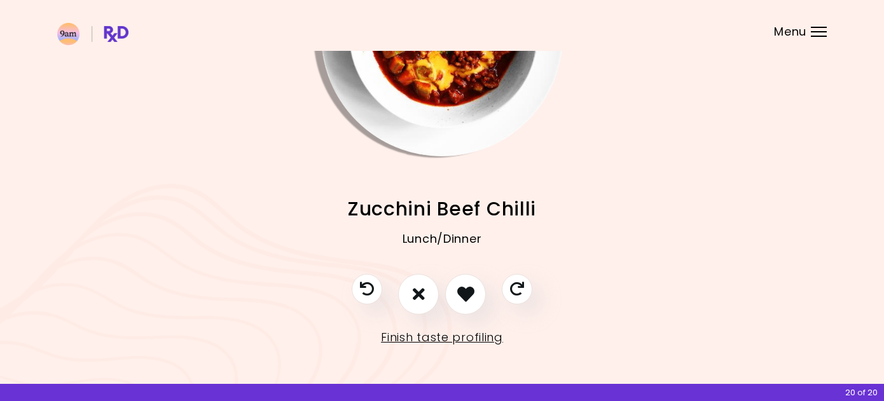
click at [466, 297] on icon "I like this recipe" at bounding box center [465, 294] width 17 height 17
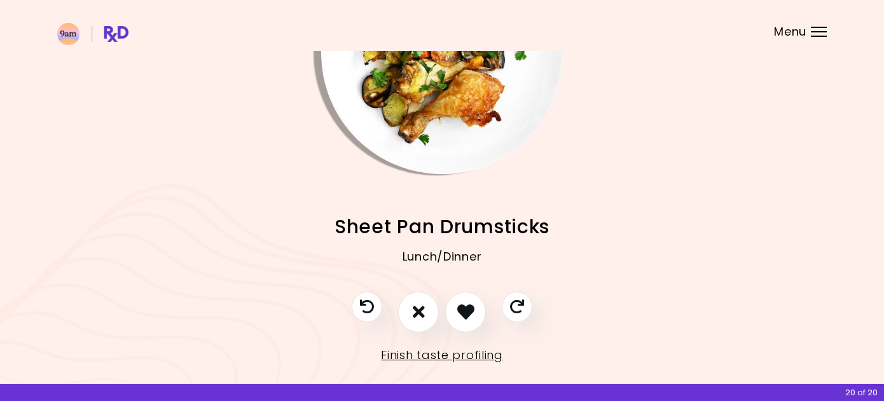
scroll to position [127, 0]
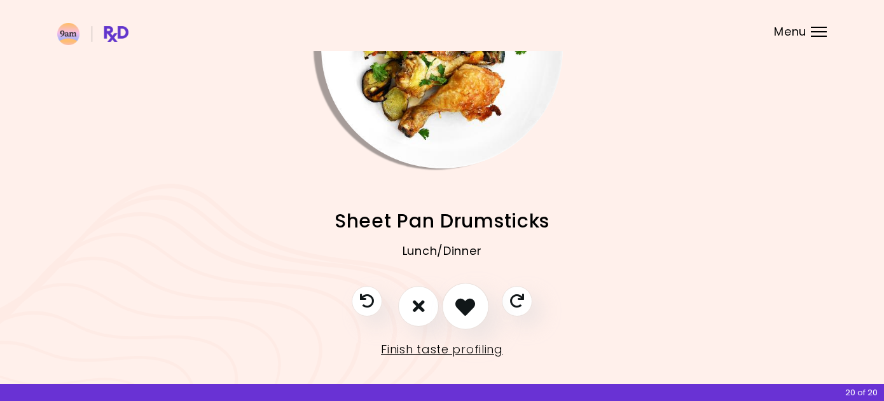
click at [467, 309] on icon "I like this recipe" at bounding box center [466, 306] width 20 height 20
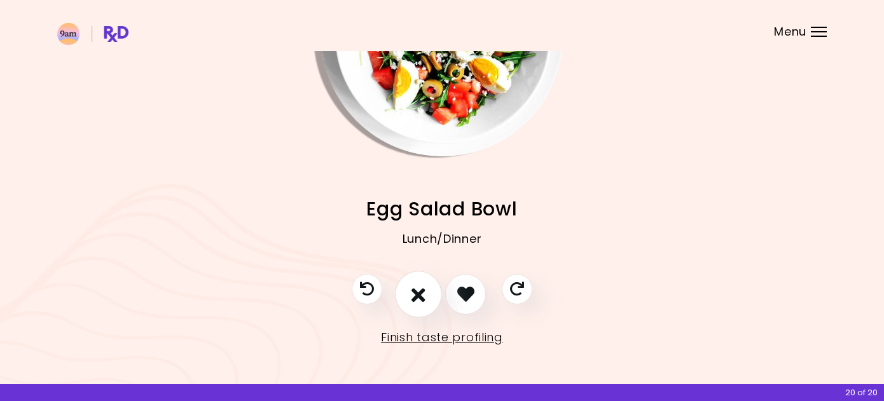
scroll to position [139, 0]
click at [416, 289] on icon "I don't like this recipe" at bounding box center [419, 295] width 14 height 20
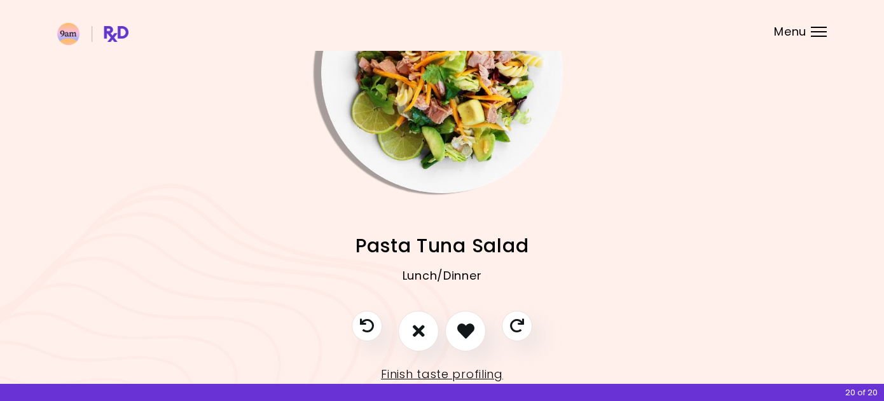
scroll to position [103, 0]
click at [415, 324] on icon "I don't like this recipe" at bounding box center [419, 331] width 14 height 20
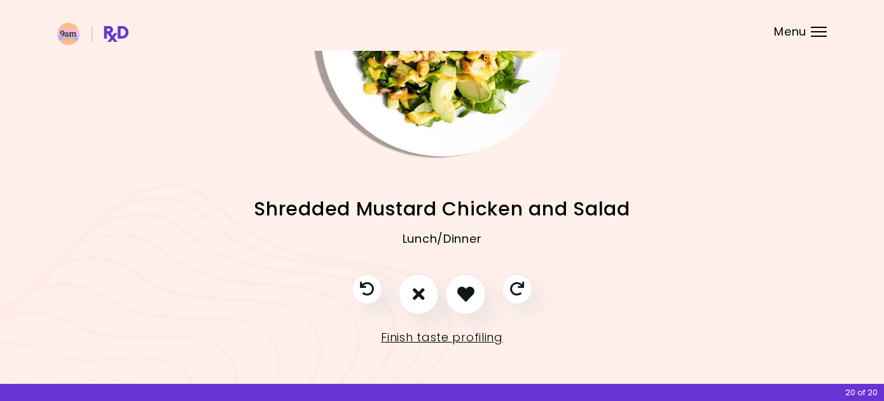
scroll to position [139, 0]
click at [440, 337] on link "Finish taste profiling" at bounding box center [442, 338] width 122 height 20
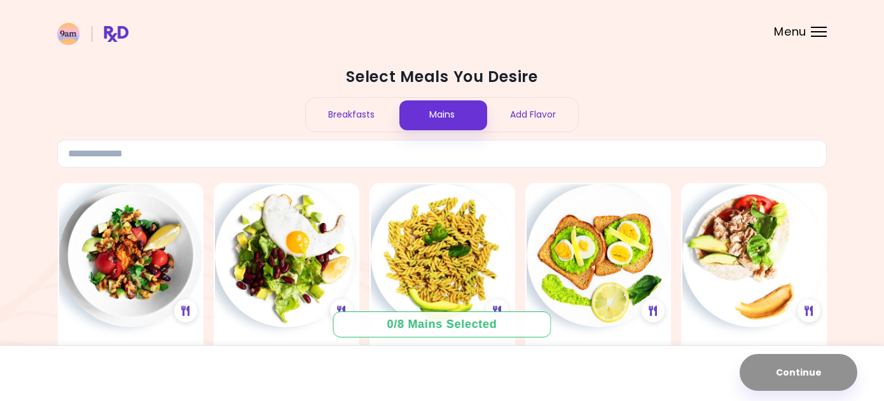
click at [366, 111] on div "Breakfasts" at bounding box center [351, 115] width 91 height 34
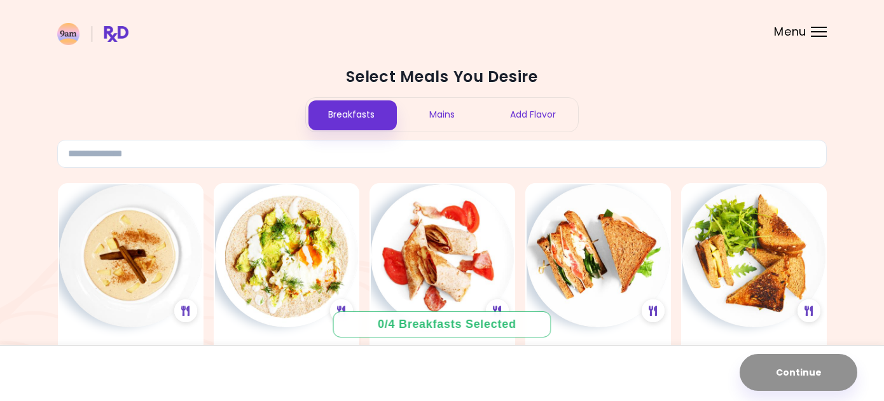
click at [444, 117] on div "Mains" at bounding box center [442, 115] width 91 height 34
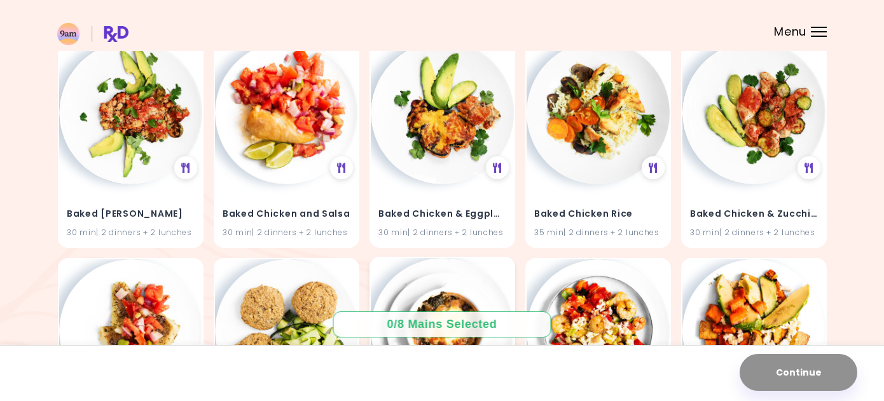
scroll to position [558, 0]
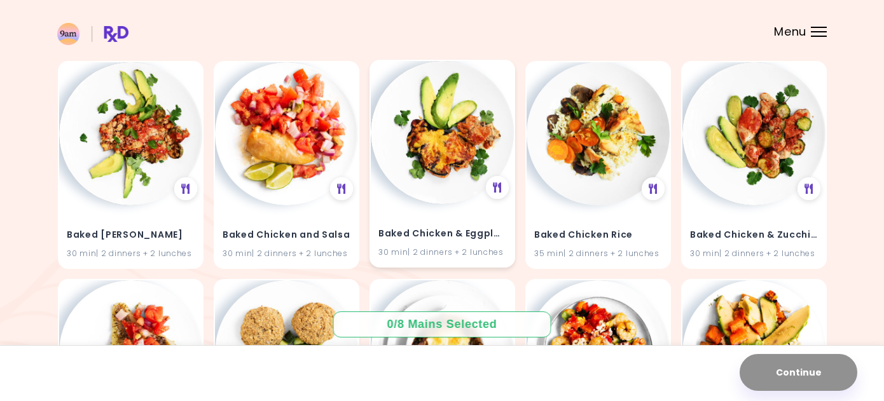
click at [456, 201] on img at bounding box center [442, 132] width 143 height 143
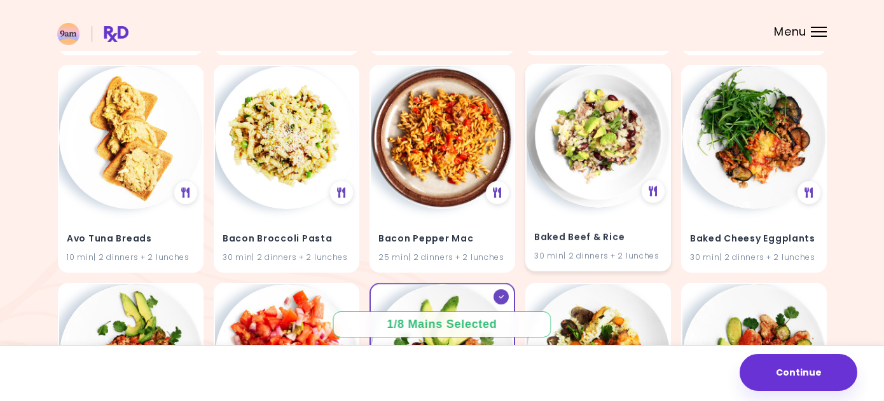
scroll to position [337, 0]
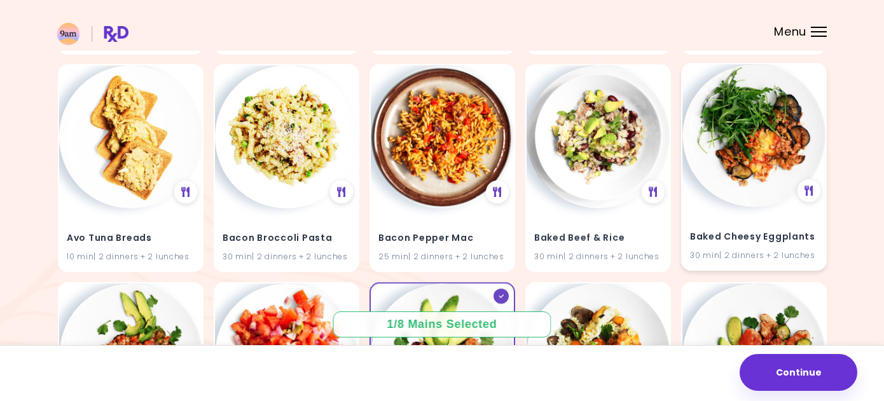
click at [734, 212] on div "Baked Cheesy Eggplants 30 min | 2 dinners + 2 lunches" at bounding box center [754, 238] width 143 height 62
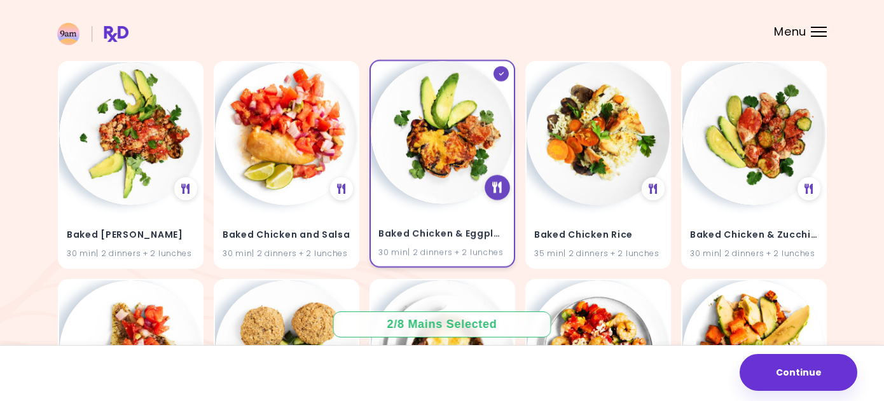
scroll to position [567, 0]
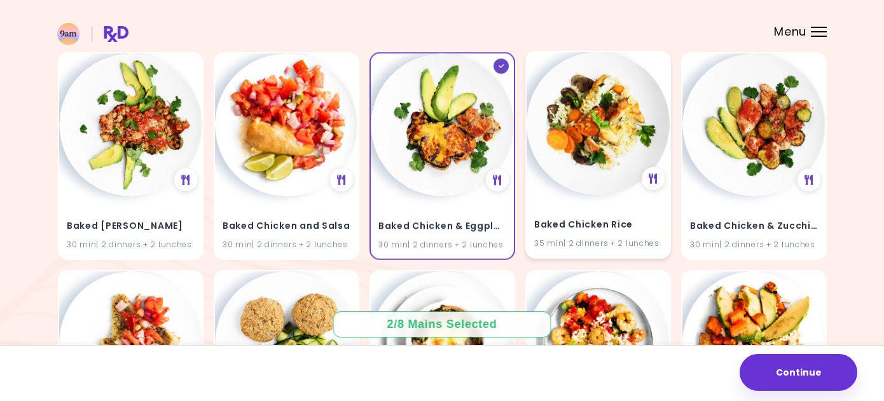
click at [609, 169] on img at bounding box center [598, 123] width 143 height 143
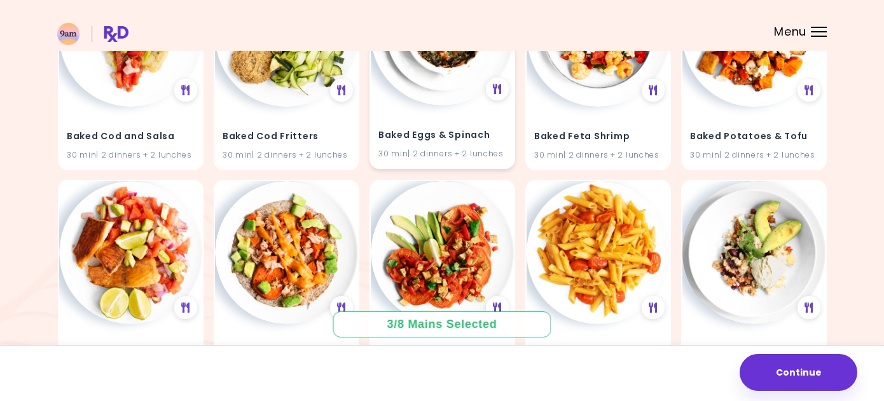
scroll to position [876, 0]
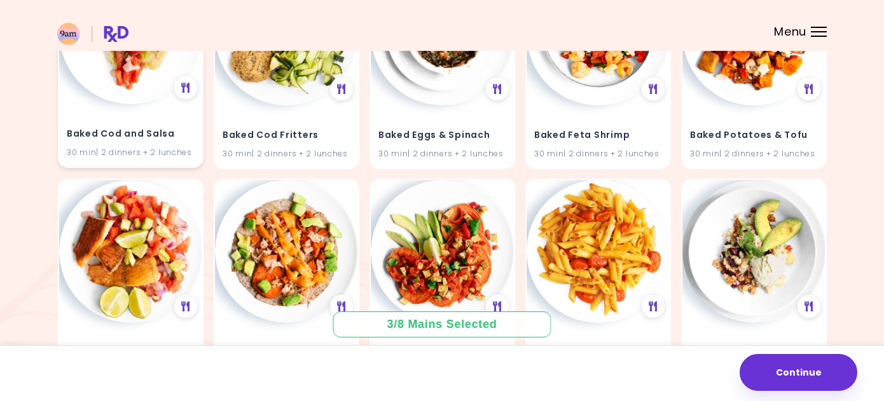
click at [142, 104] on div "Baked Cod and Salsa 30 min | 2 dinners + 2 lunches" at bounding box center [130, 135] width 143 height 62
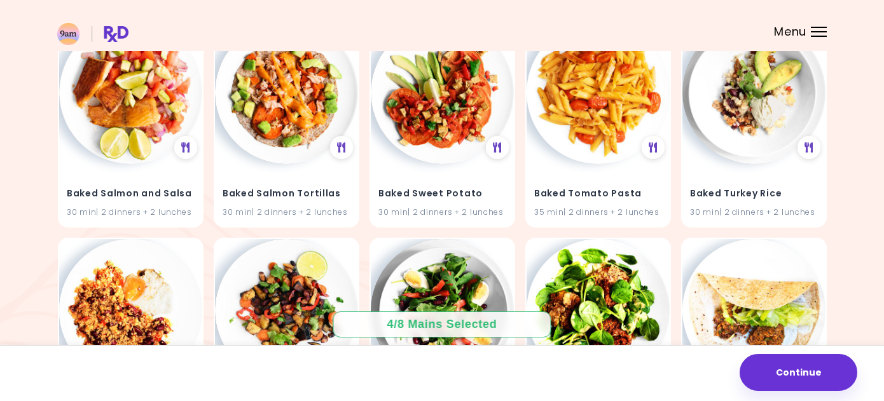
scroll to position [1029, 0]
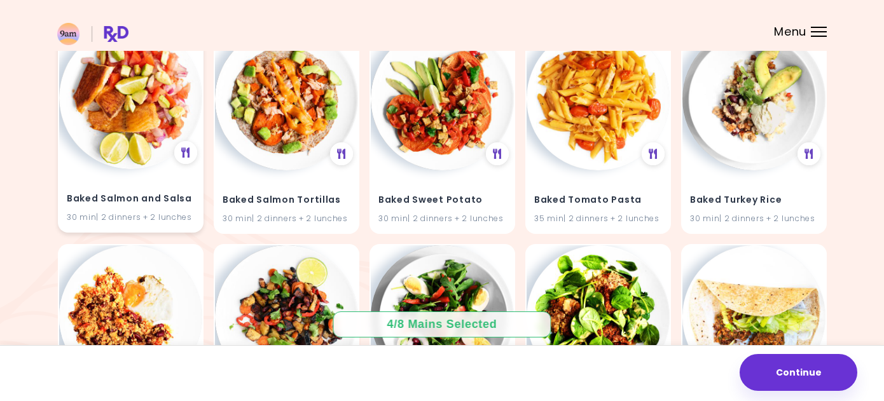
click at [165, 165] on div "Baked Salmon and Salsa 30 min | 2 dinners + 2 lunches" at bounding box center [131, 129] width 146 height 208
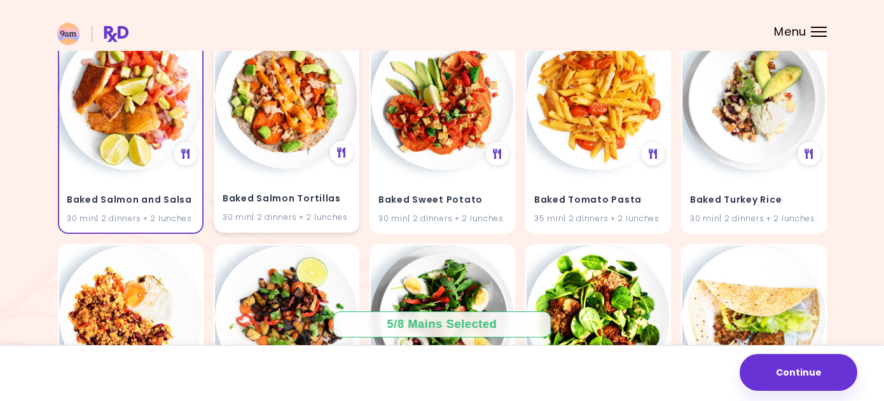
click at [279, 165] on img at bounding box center [286, 97] width 143 height 143
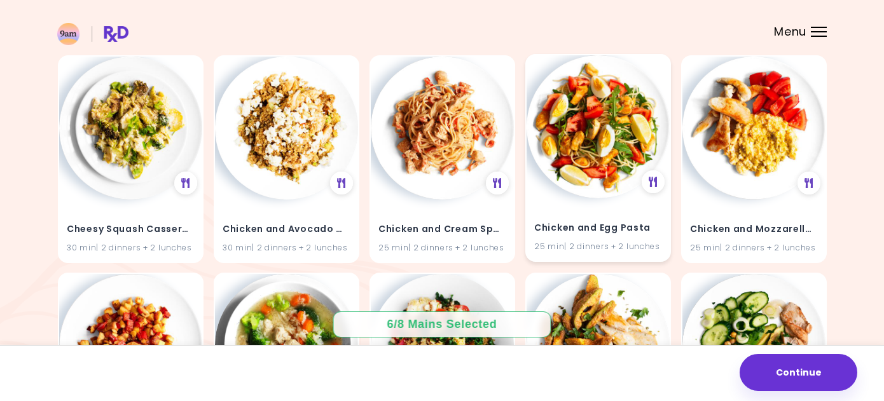
scroll to position [4271, 0]
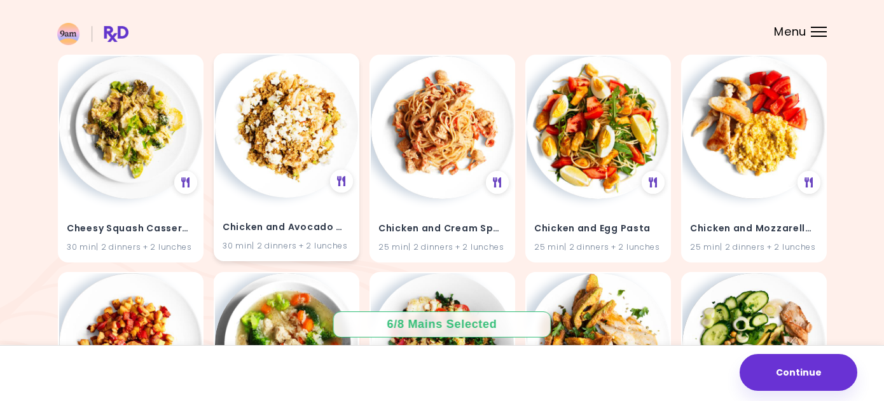
click at [281, 164] on img at bounding box center [286, 126] width 143 height 143
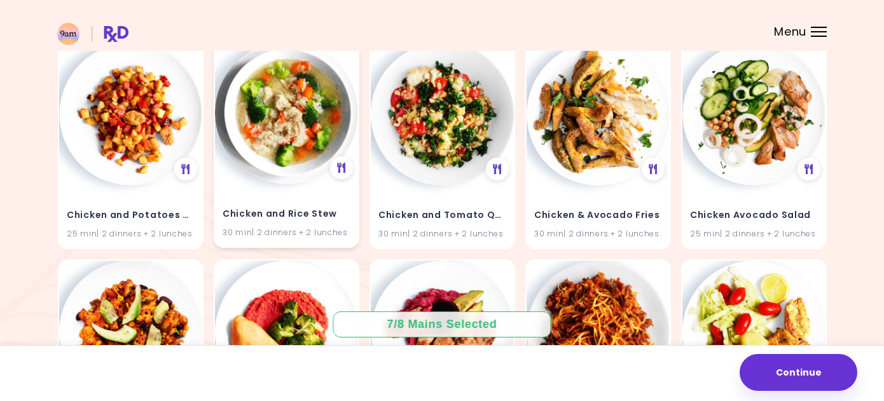
scroll to position [4515, 0]
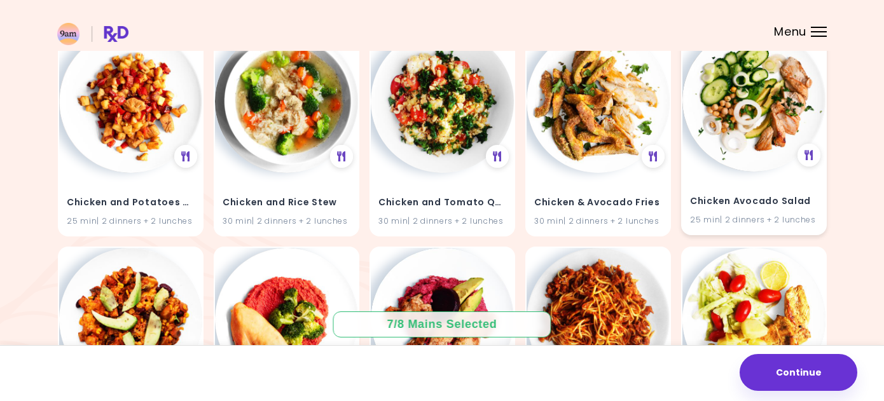
click at [739, 155] on img at bounding box center [754, 100] width 143 height 143
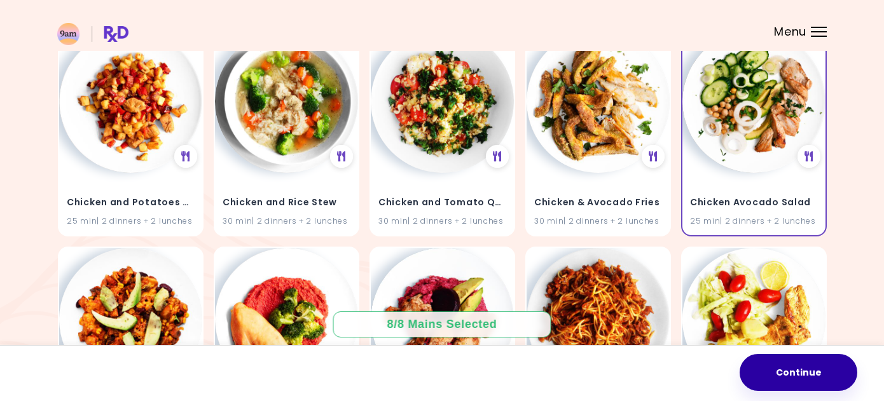
click at [803, 378] on button "Continue" at bounding box center [799, 372] width 118 height 37
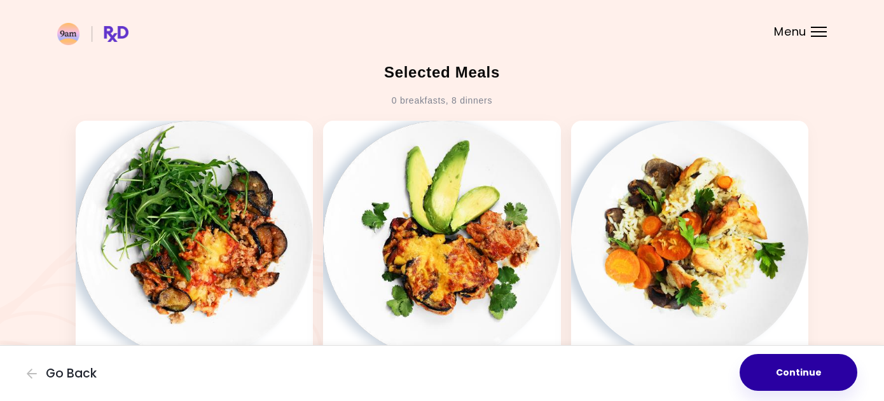
click at [802, 372] on button "Continue" at bounding box center [799, 372] width 118 height 37
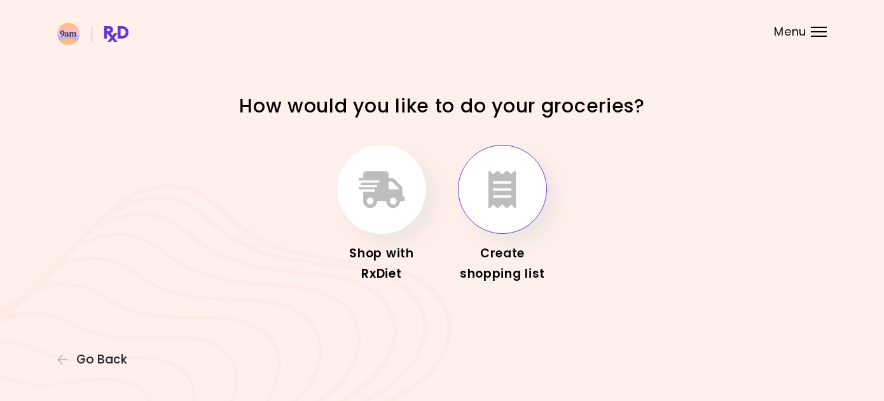
click at [517, 185] on button "button" at bounding box center [502, 189] width 89 height 89
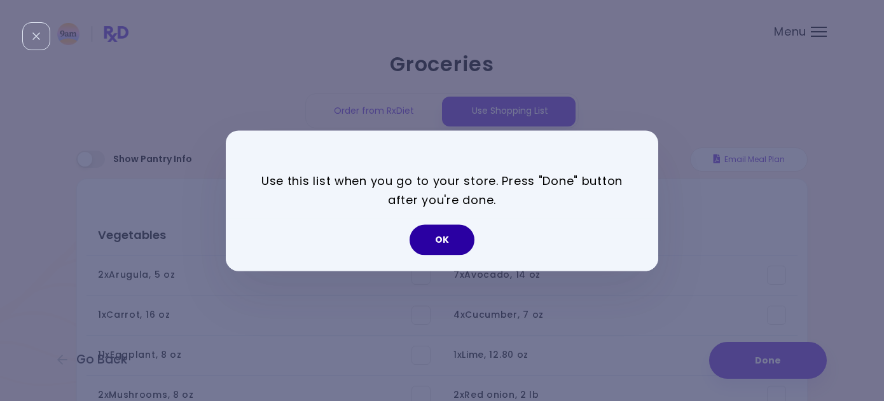
click at [445, 235] on button "OK" at bounding box center [442, 240] width 65 height 31
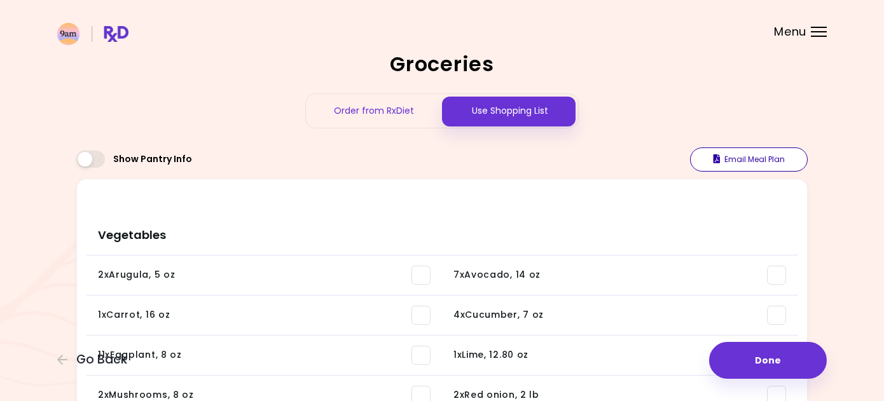
click at [744, 158] on button "Email Meal Plan" at bounding box center [749, 160] width 118 height 24
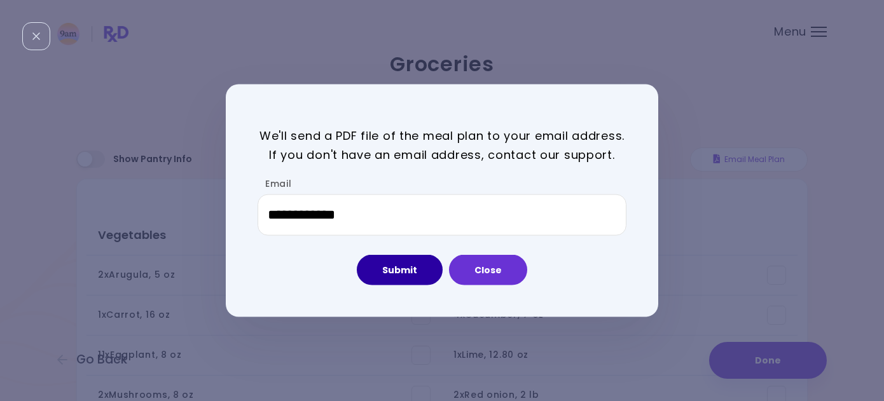
click at [413, 274] on button "Submit" at bounding box center [400, 270] width 86 height 31
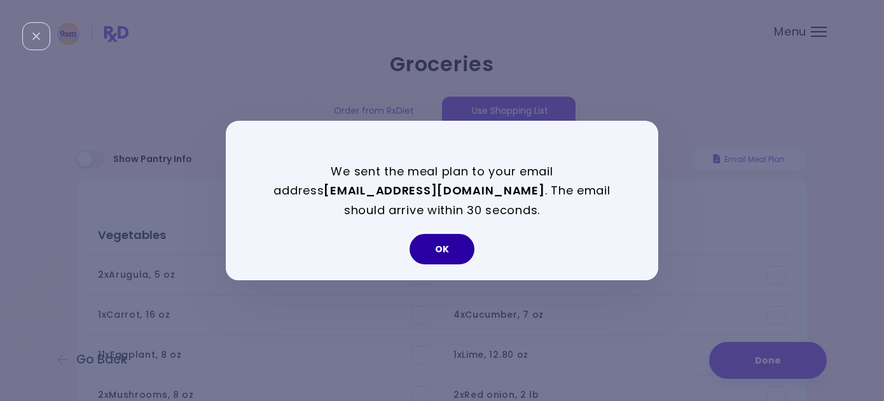
click at [447, 235] on button "OK" at bounding box center [442, 249] width 65 height 31
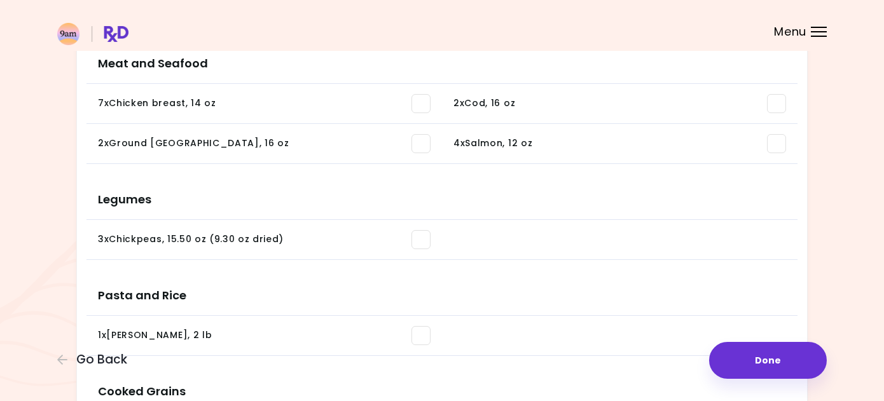
scroll to position [595, 0]
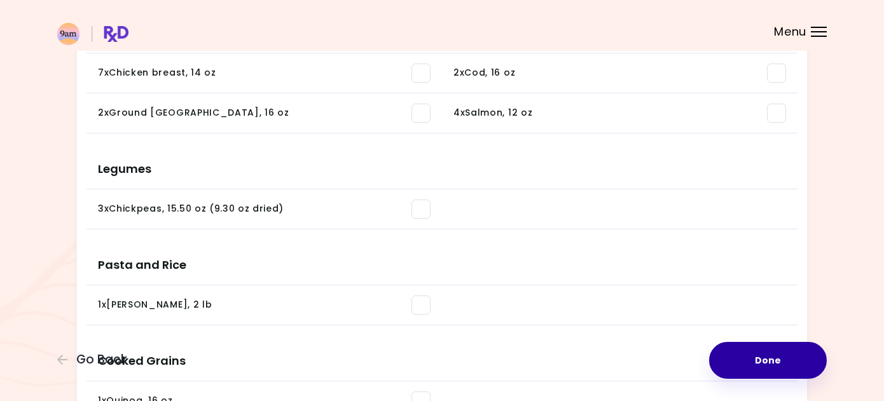
click at [780, 364] on button "Done" at bounding box center [768, 360] width 118 height 37
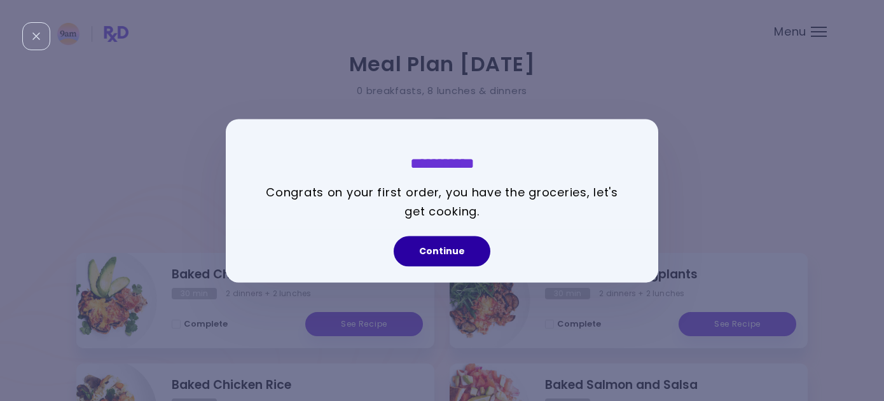
click at [438, 251] on button "Continue" at bounding box center [442, 251] width 97 height 31
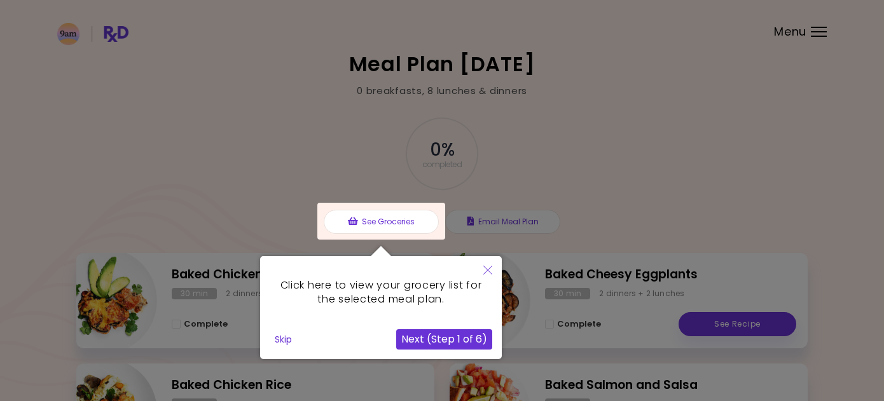
click at [285, 338] on button "Skip" at bounding box center [283, 339] width 27 height 19
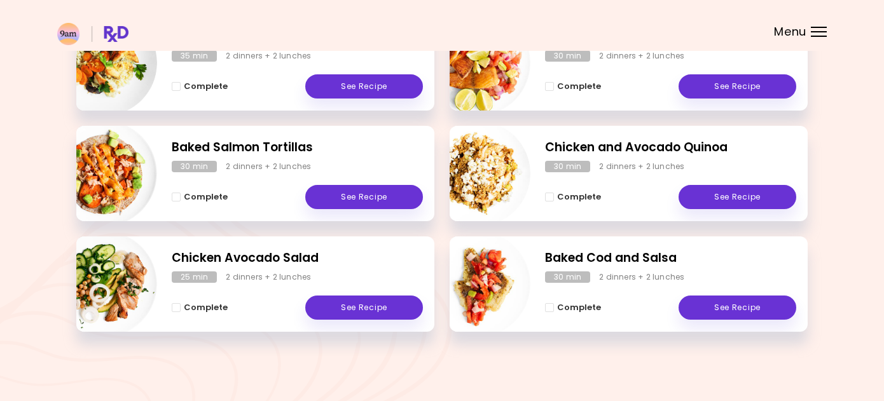
scroll to position [348, 0]
